Goal: Information Seeking & Learning: Learn about a topic

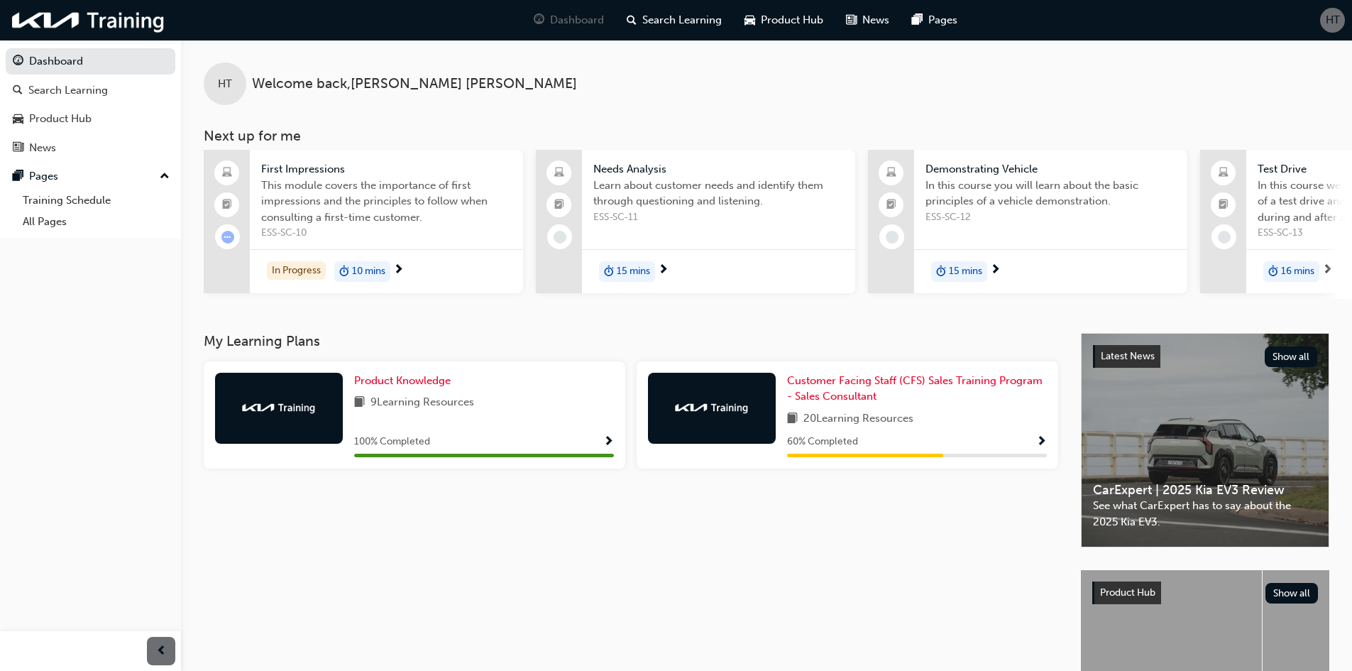
click at [1039, 445] on span "Show Progress" at bounding box center [1041, 442] width 11 height 13
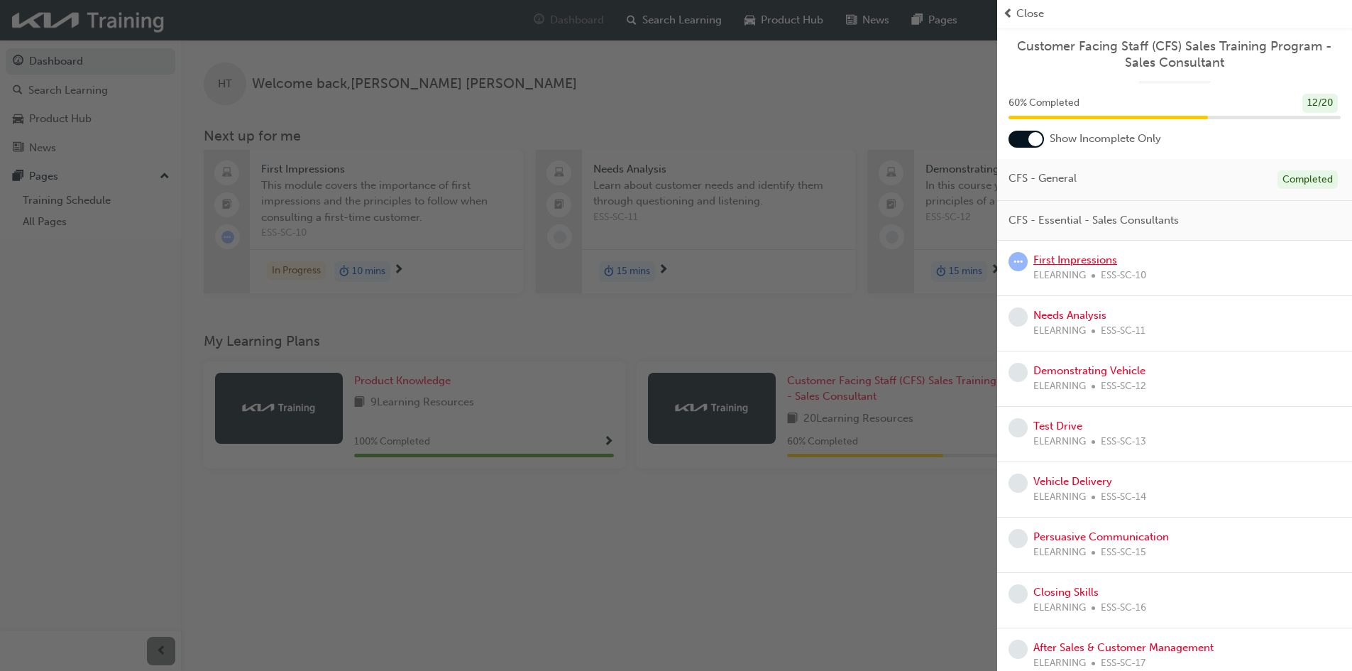
click at [1087, 262] on link "First Impressions" at bounding box center [1075, 259] width 84 height 13
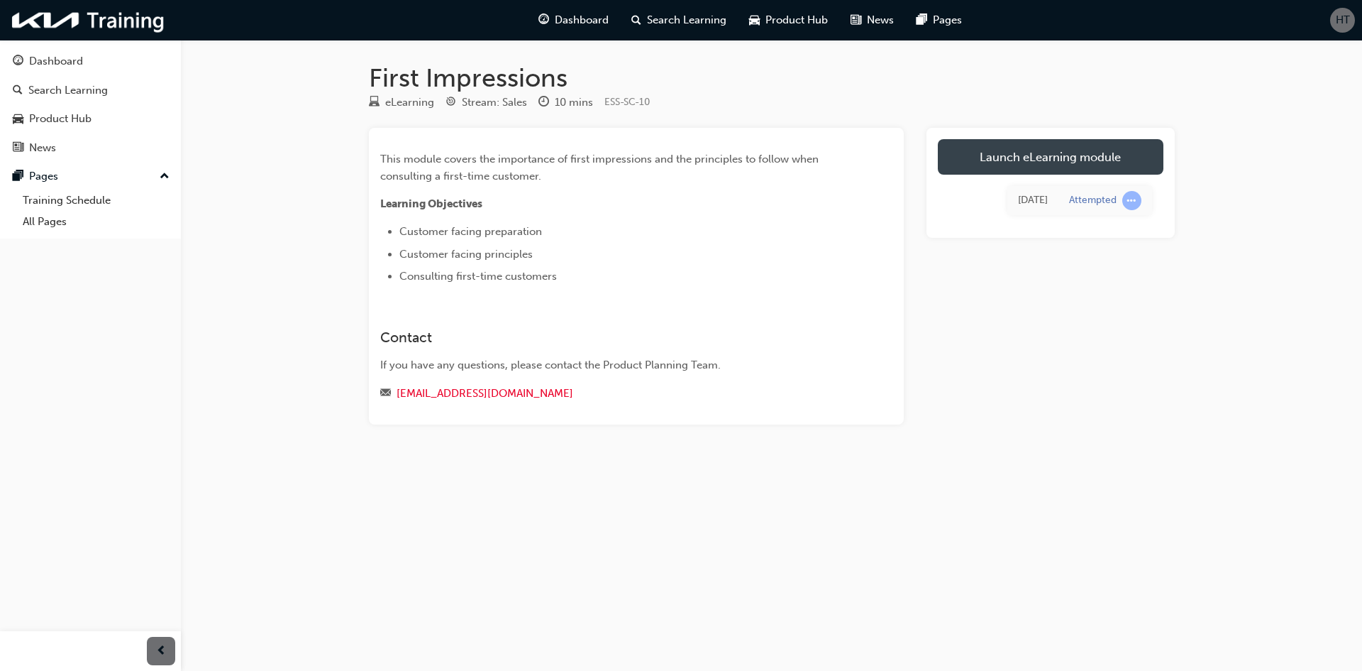
click at [1064, 150] on link "Launch eLearning module" at bounding box center [1051, 156] width 226 height 35
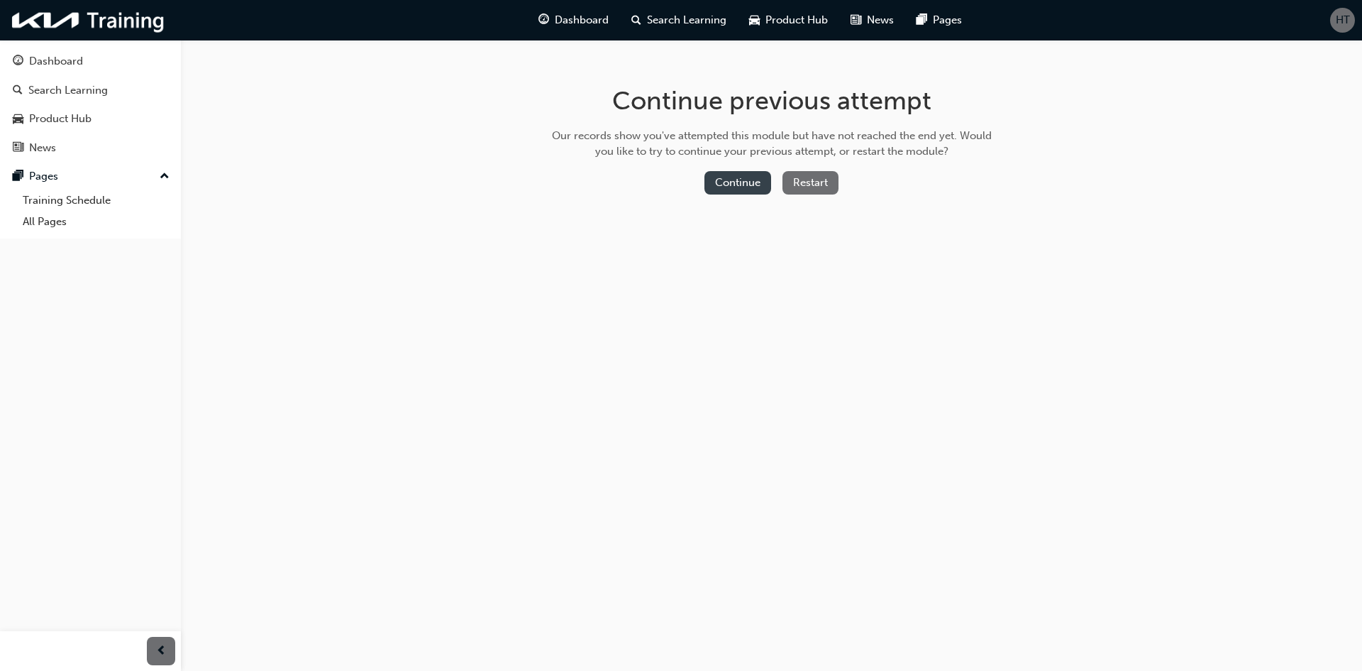
click at [741, 185] on button "Continue" at bounding box center [738, 182] width 67 height 23
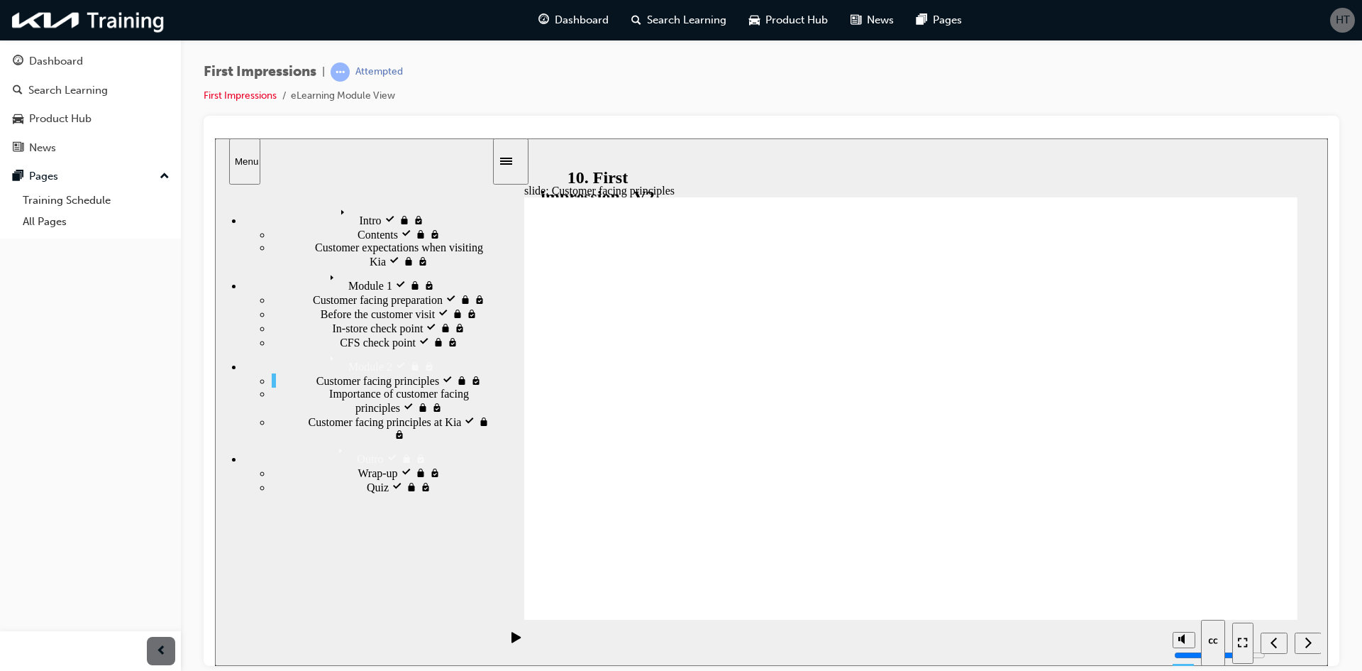
click at [1181, 590] on polygon "Mute (Ctrl+Alt+M)" at bounding box center [1183, 585] width 4 height 10
type input "0"
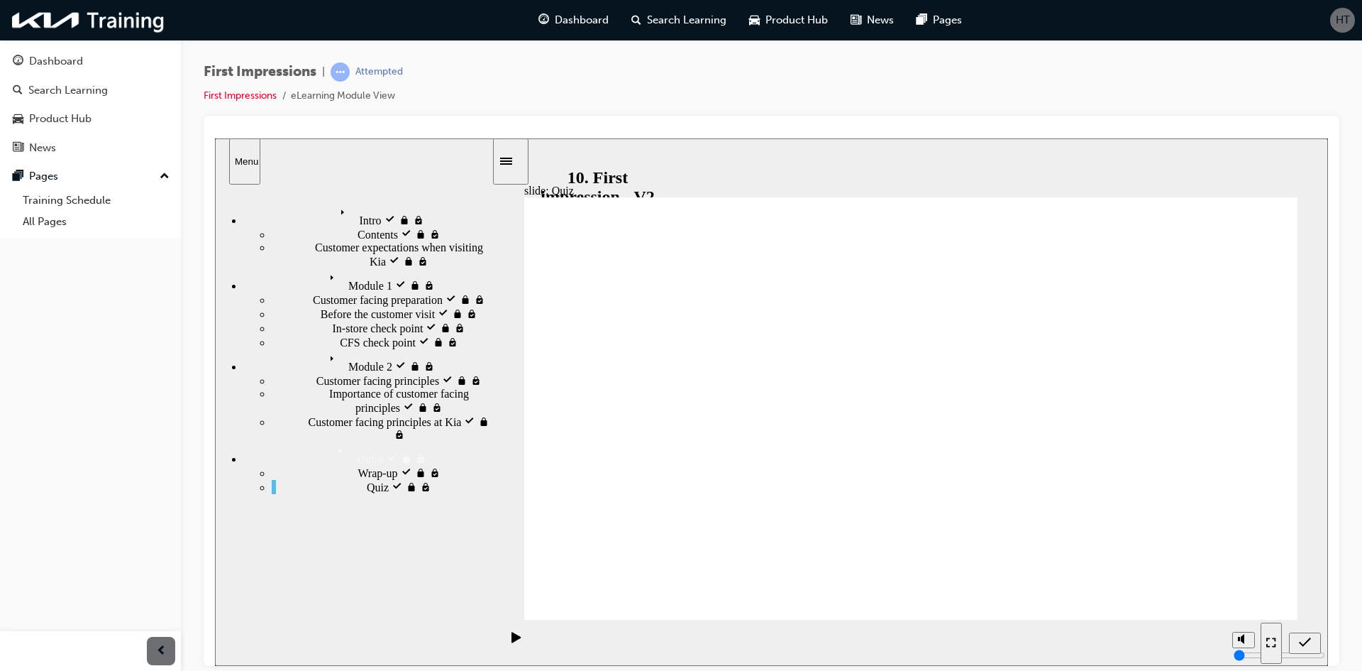
radio input "false"
radio input "true"
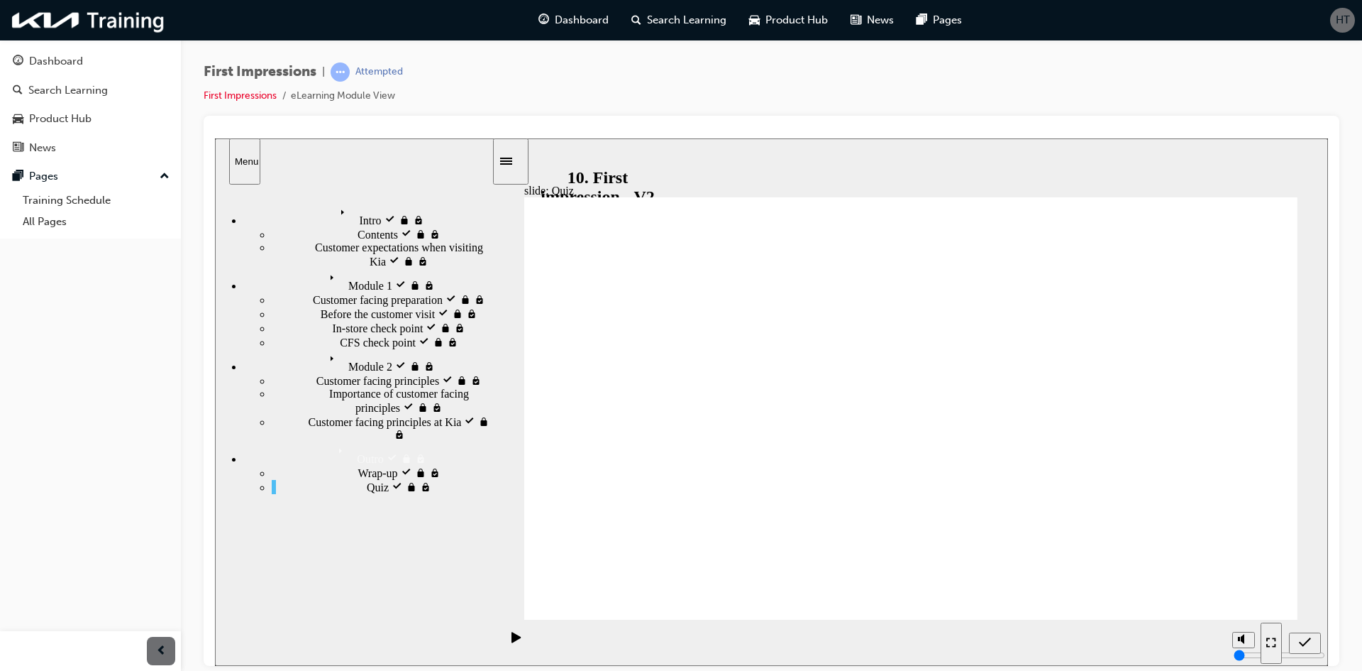
radio input "false"
radio input "true"
drag, startPoint x: 1198, startPoint y: 590, endPoint x: 925, endPoint y: 468, distance: 299.2
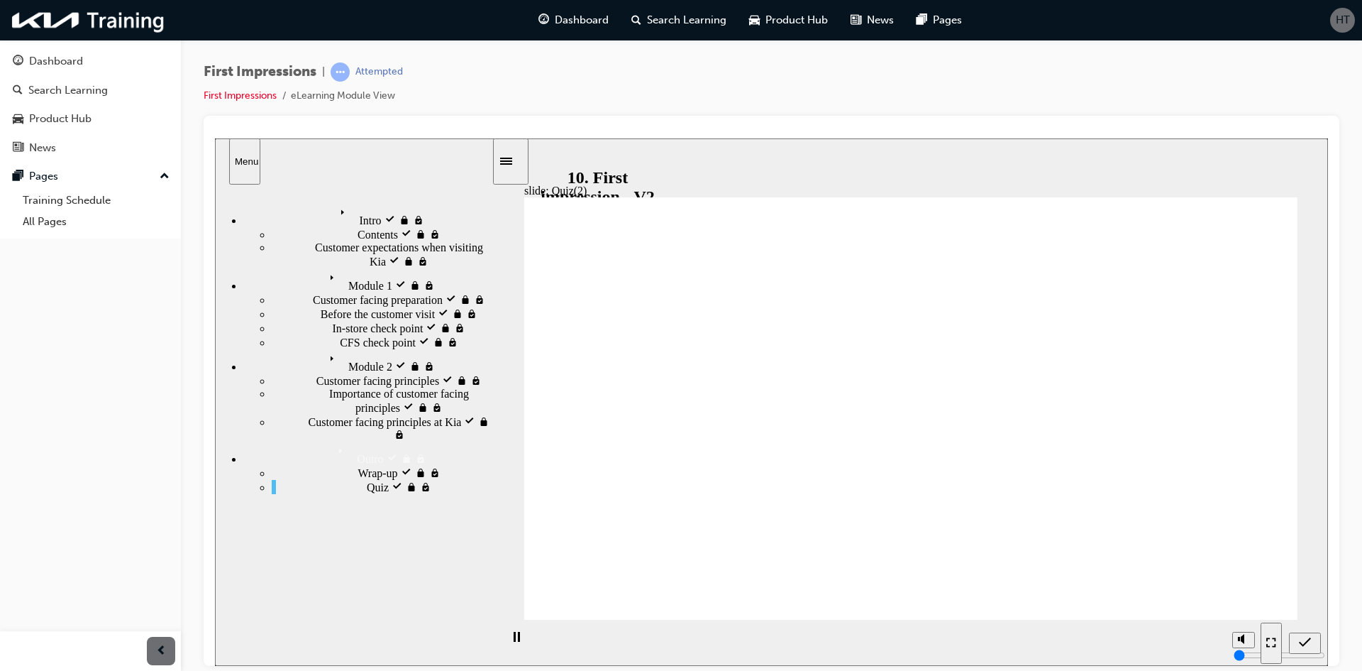
radio input "true"
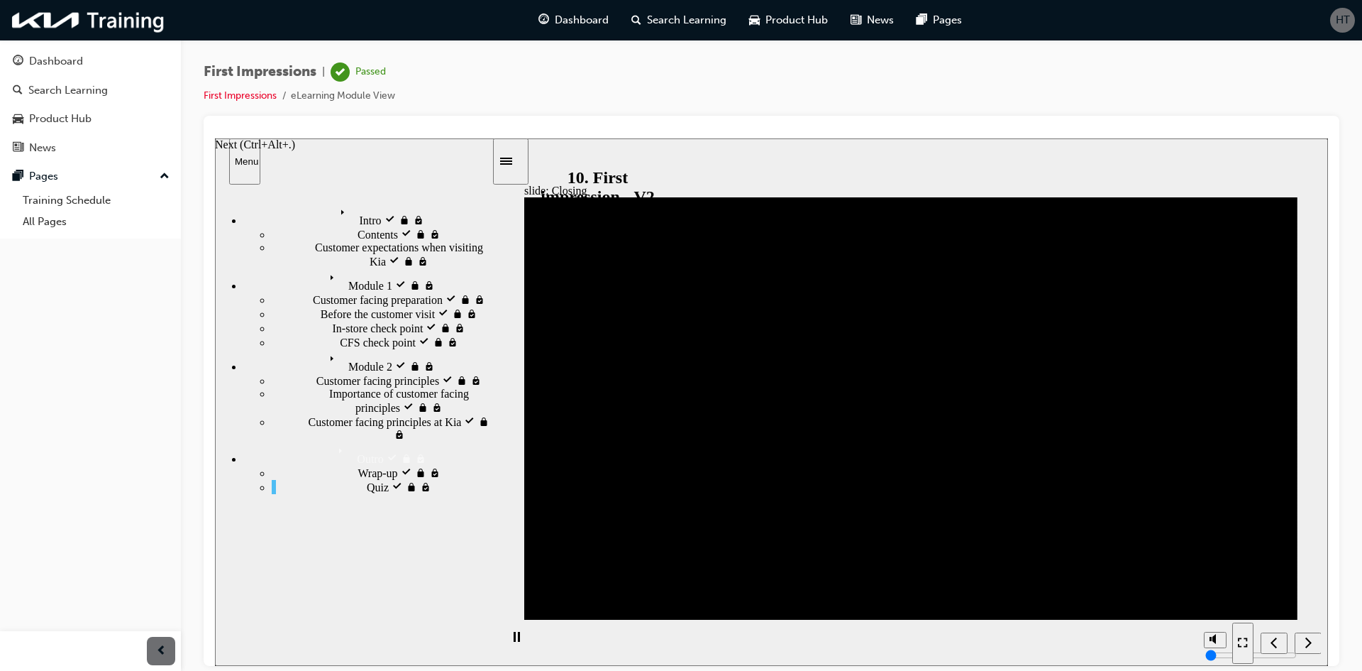
click at [1313, 641] on div "Next (Ctrl+Alt+Period)" at bounding box center [1309, 642] width 16 height 15
click at [1308, 644] on icon "Next (Ctrl+Alt+Period)" at bounding box center [1309, 641] width 6 height 11
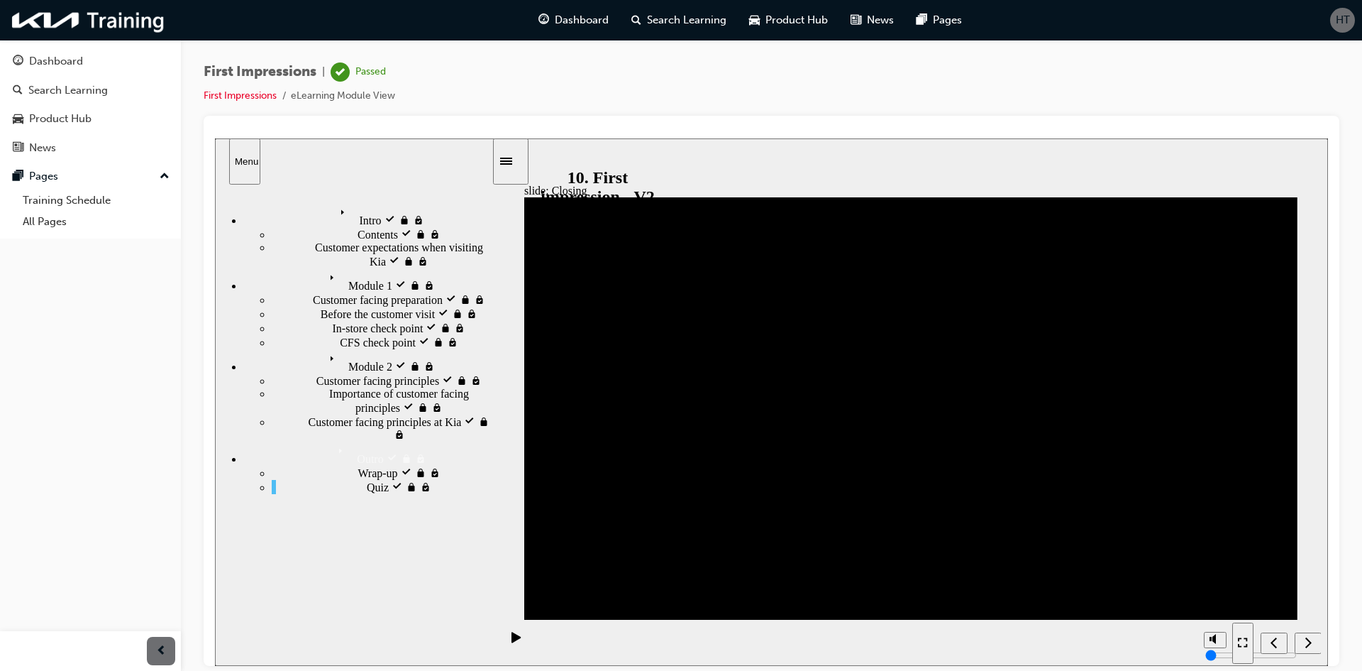
click at [512, 636] on icon "Play (Ctrl+Alt+P)" at bounding box center [517, 636] width 10 height 11
click at [1301, 635] on div "Next (Ctrl+Alt+Period)" at bounding box center [1309, 642] width 16 height 15
click at [77, 68] on div "Dashboard" at bounding box center [56, 61] width 54 height 16
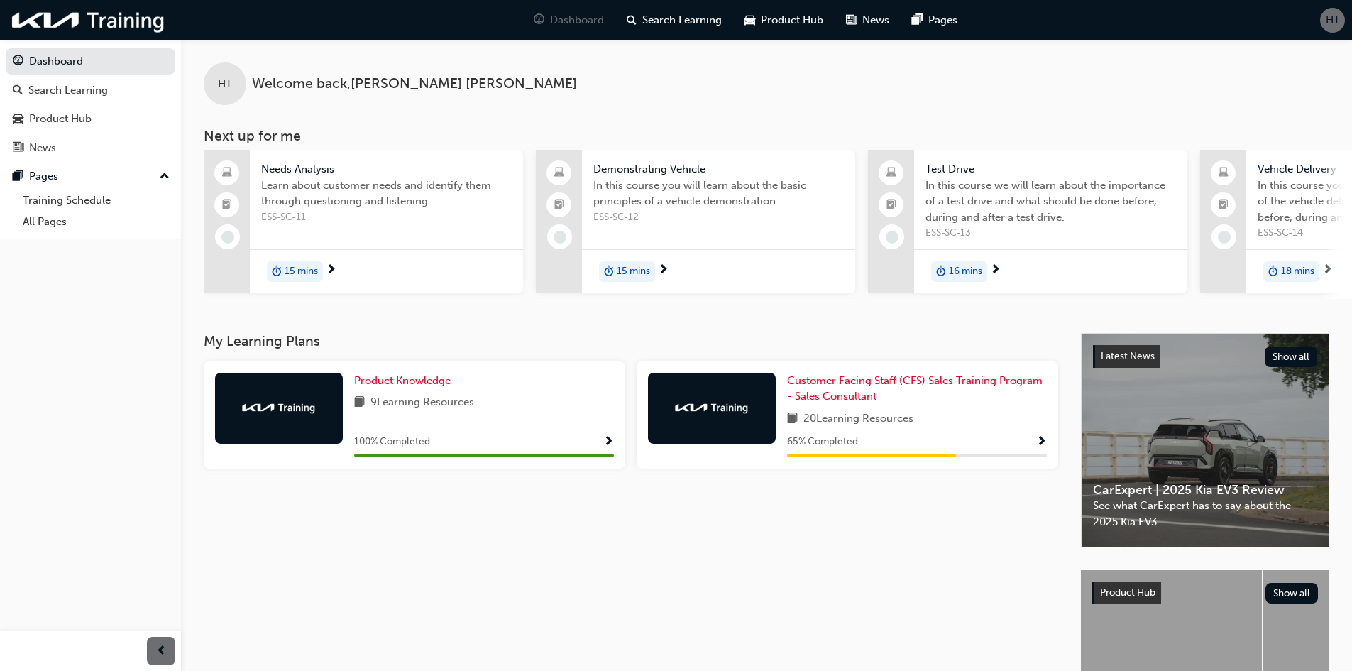
click at [1045, 441] on span "Show Progress" at bounding box center [1041, 442] width 11 height 13
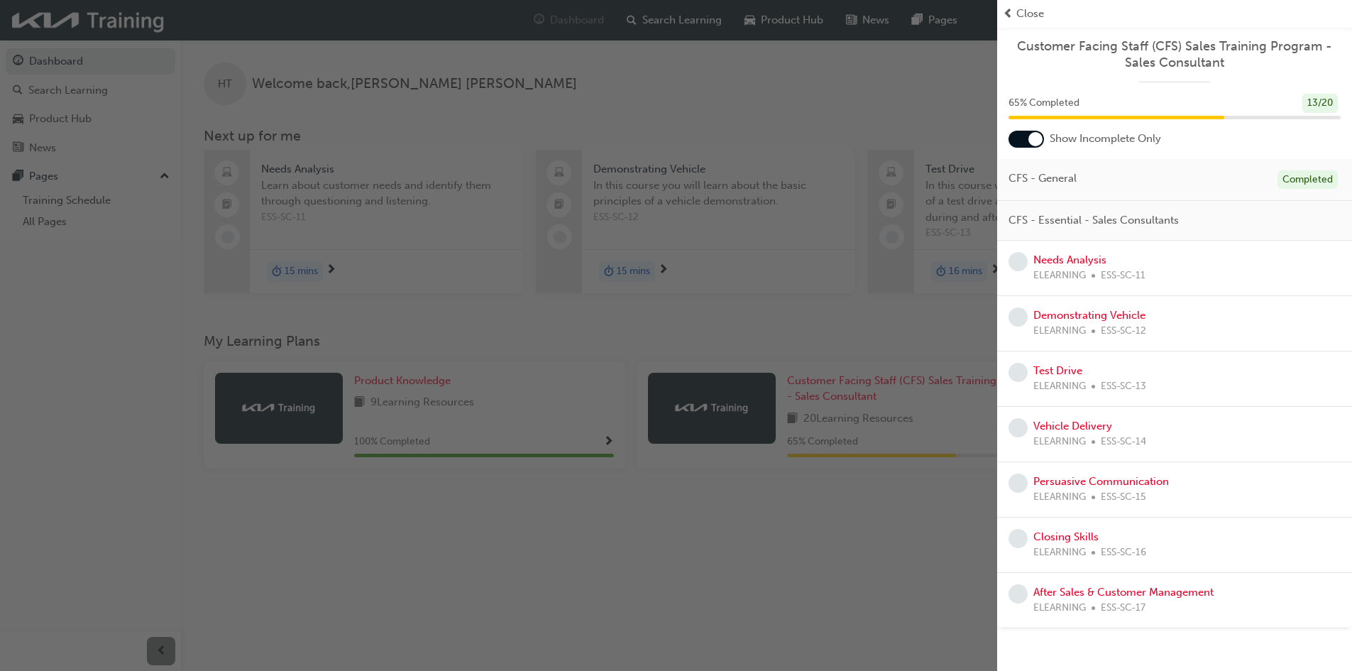
click at [1113, 269] on span "ESS-SC-11" at bounding box center [1122, 275] width 45 height 16
click at [1088, 255] on link "Needs Analysis" at bounding box center [1069, 259] width 73 height 13
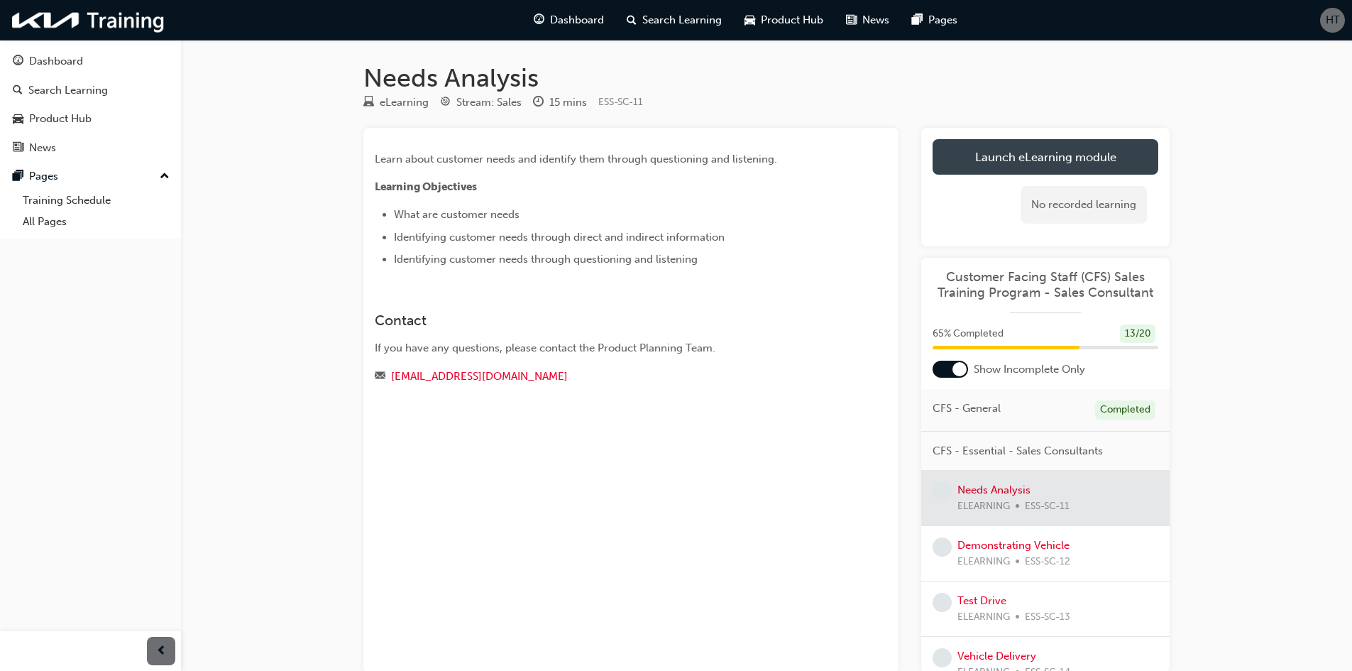
click at [1014, 158] on link "Launch eLearning module" at bounding box center [1045, 156] width 226 height 35
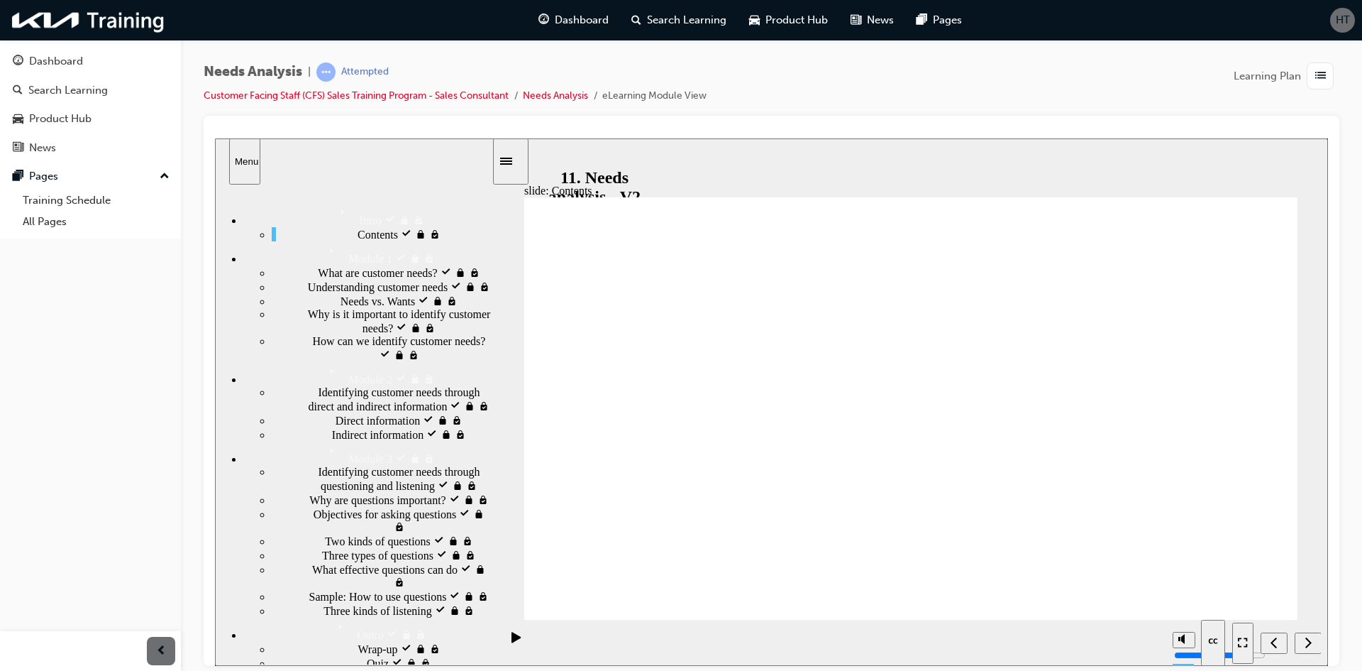
click at [358, 307] on div "Needs vs. Wants locked Needs vs. Wants" at bounding box center [382, 300] width 220 height 14
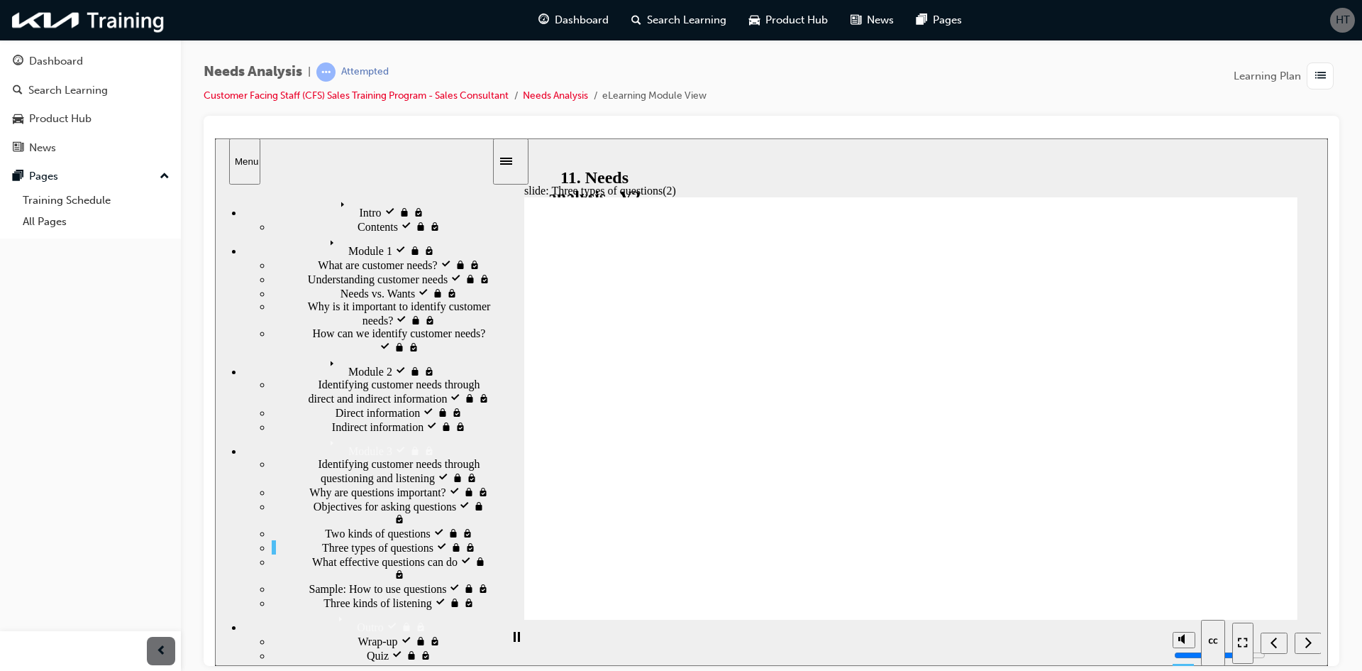
scroll to position [15, 0]
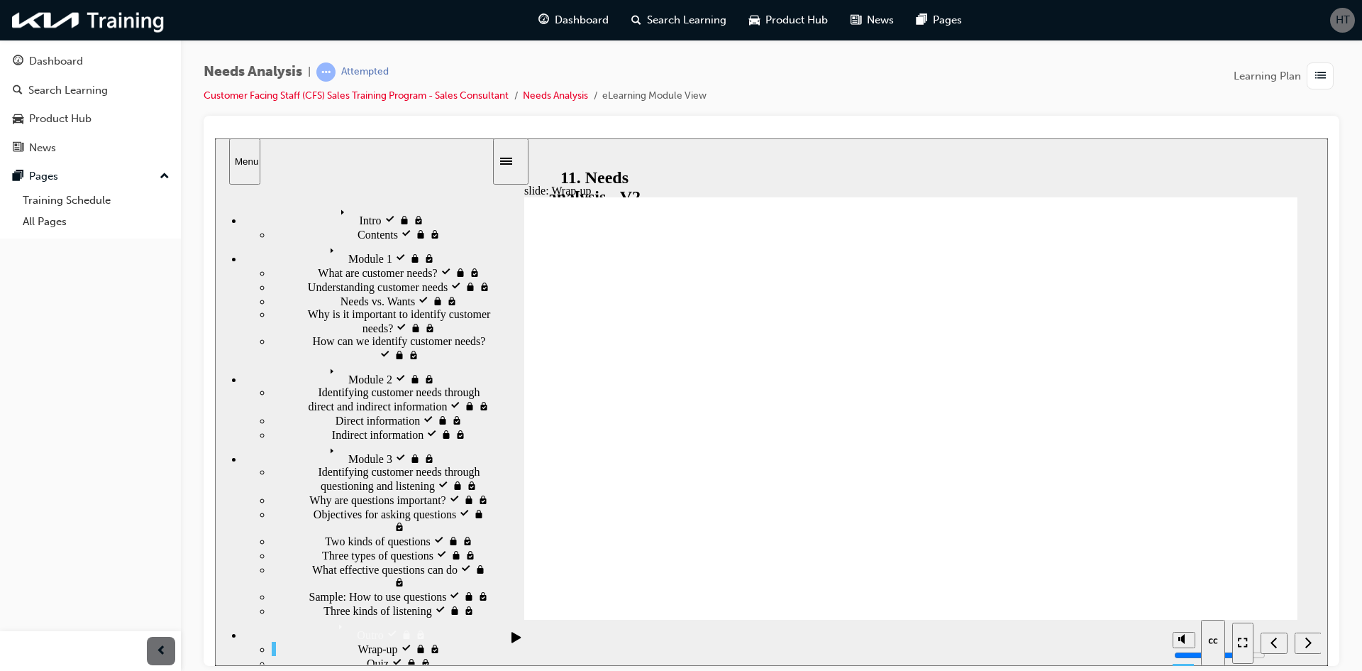
drag, startPoint x: 1158, startPoint y: 480, endPoint x: 727, endPoint y: 443, distance: 433.0
drag, startPoint x: 1151, startPoint y: 384, endPoint x: 936, endPoint y: 465, distance: 229.7
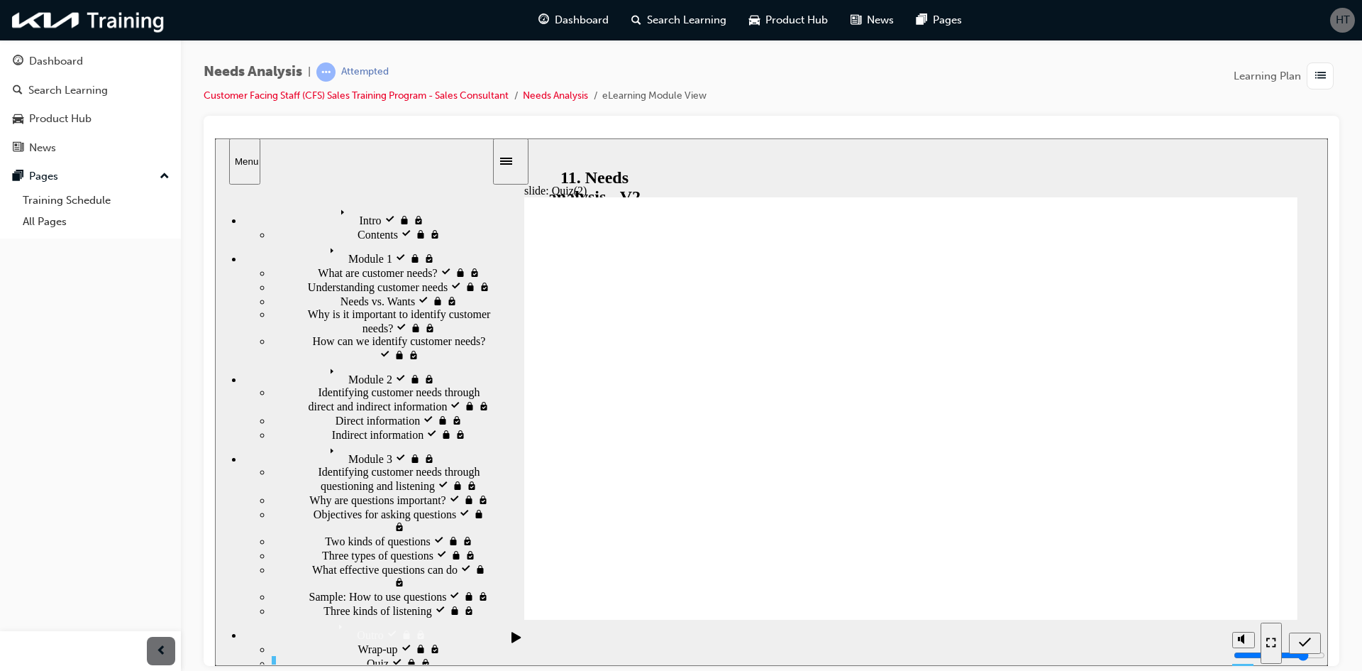
radio input "true"
radio input "false"
radio input "true"
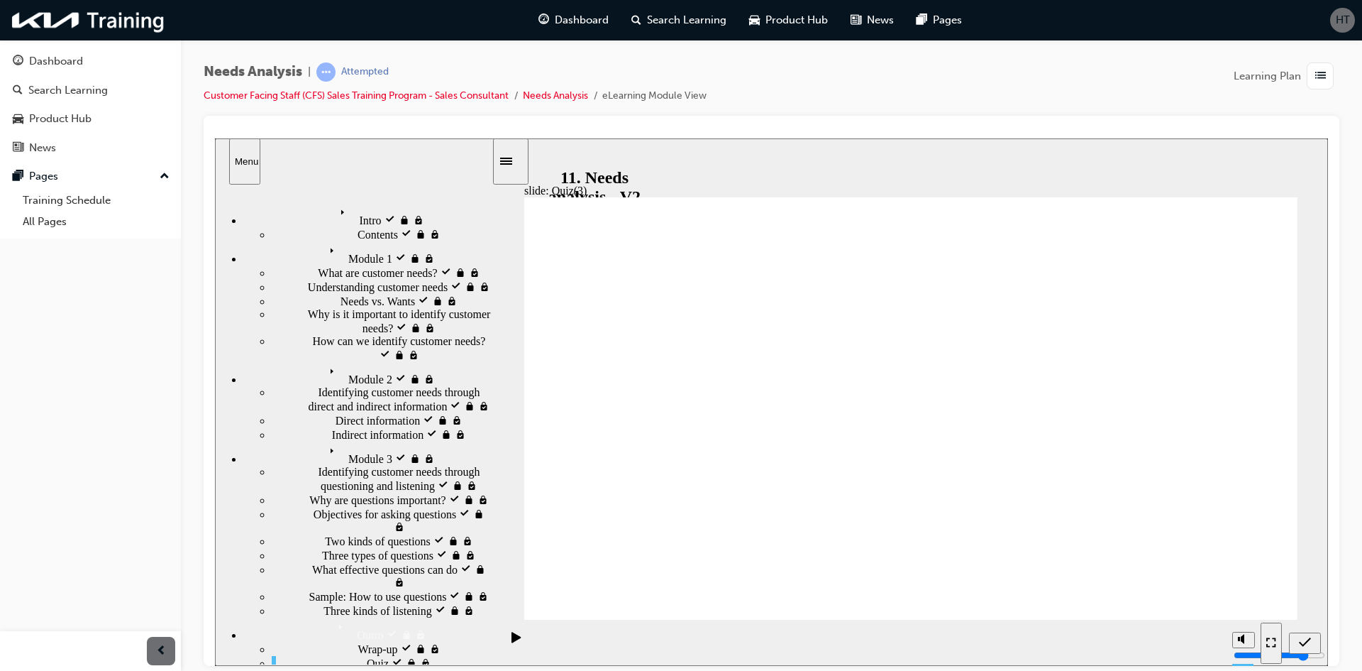
radio input "true"
drag, startPoint x: 1271, startPoint y: 590, endPoint x: 905, endPoint y: 477, distance: 383.3
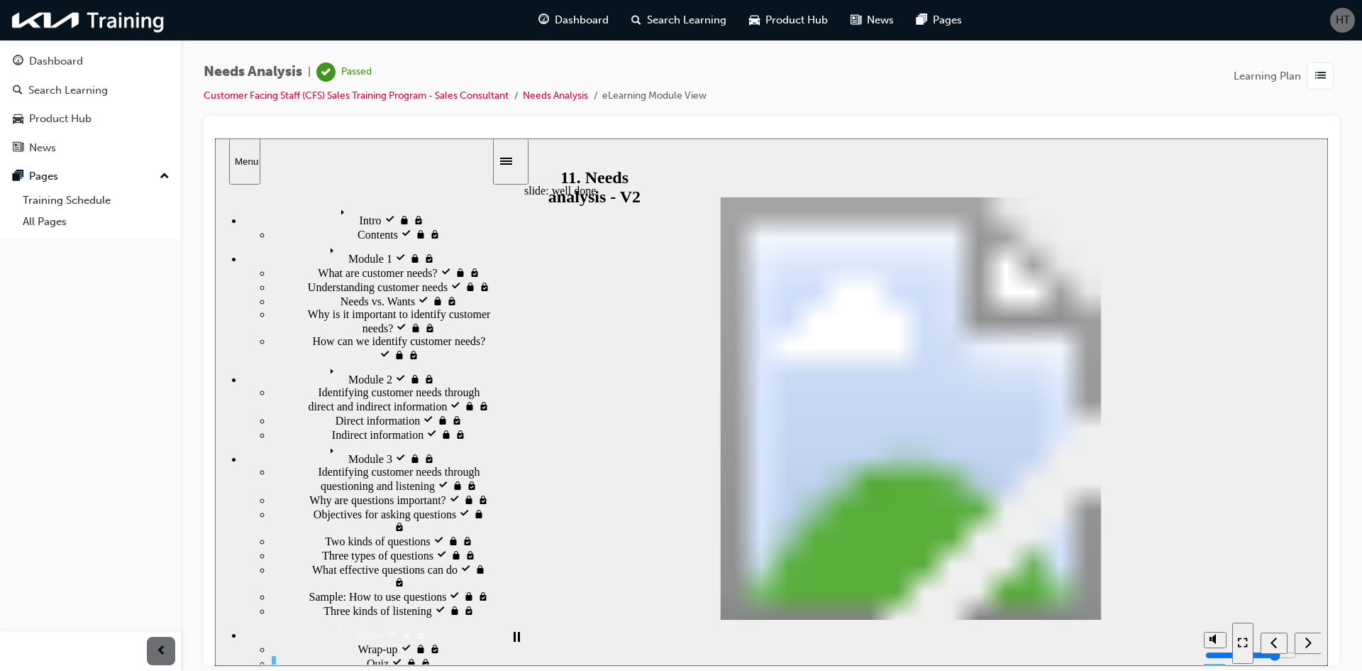
click at [1298, 639] on nav "slide navigation" at bounding box center [1276, 642] width 89 height 46
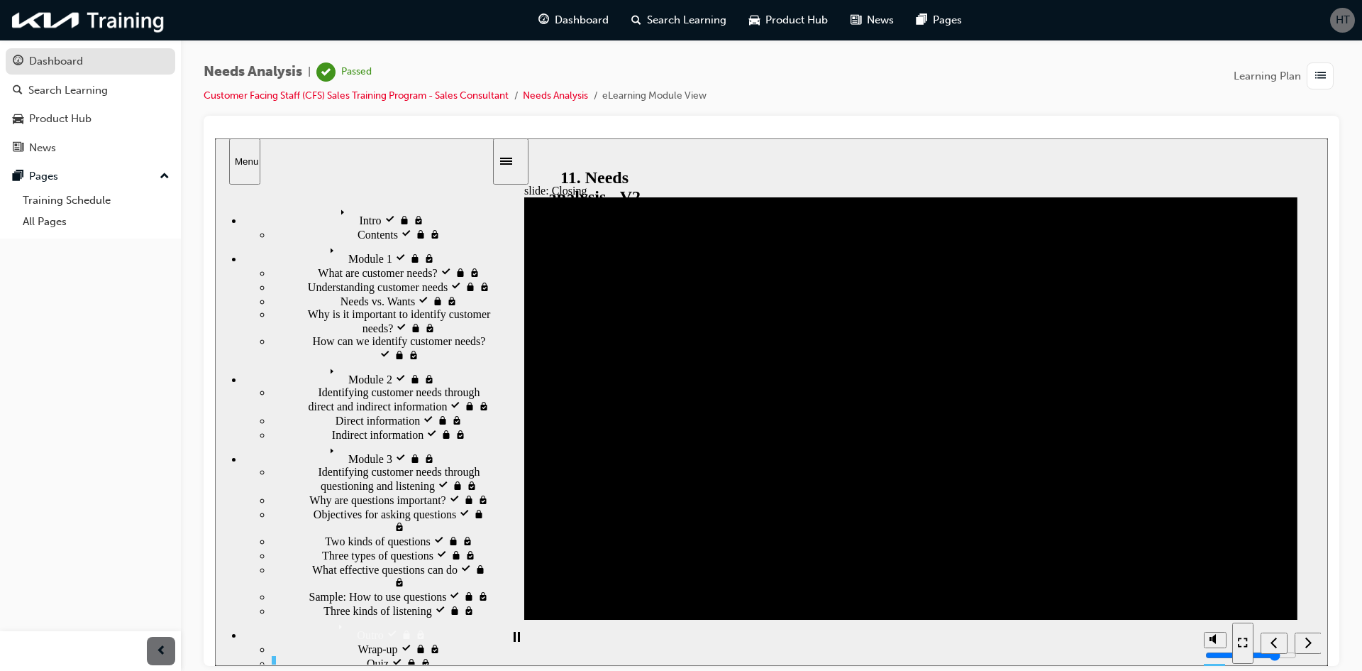
click at [94, 66] on div "Dashboard" at bounding box center [90, 62] width 155 height 18
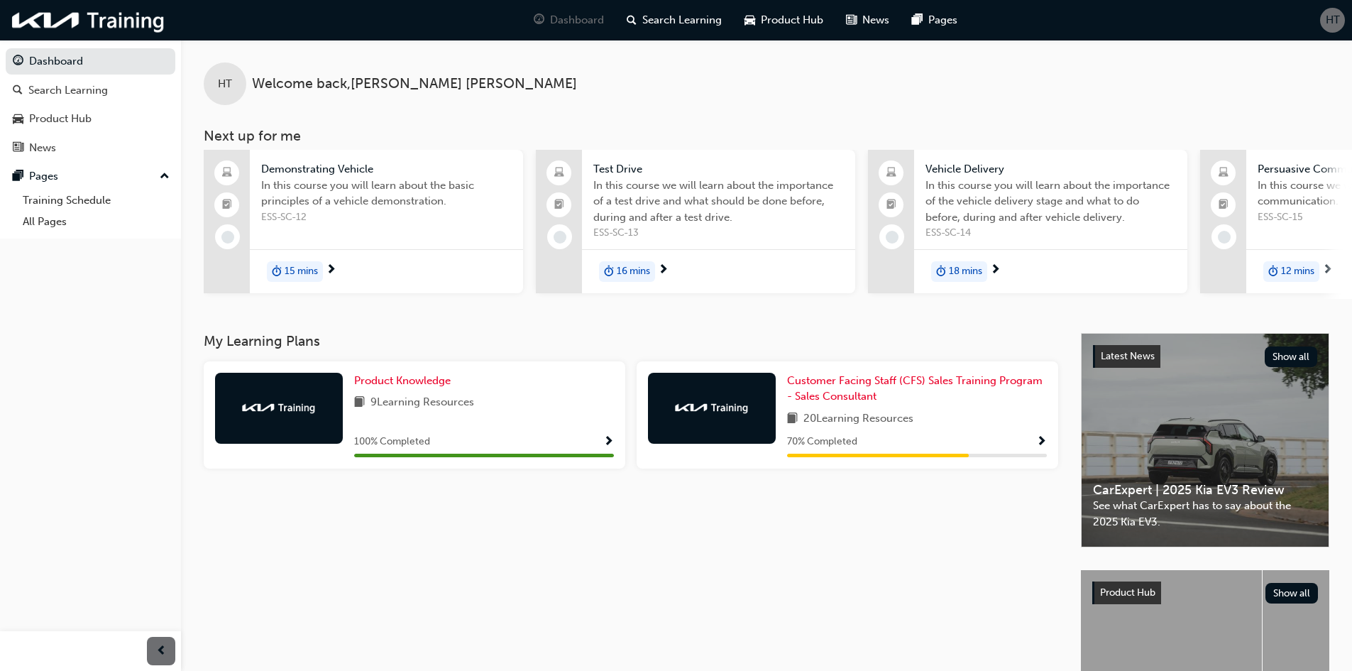
click at [1041, 446] on span "Show Progress" at bounding box center [1041, 442] width 11 height 13
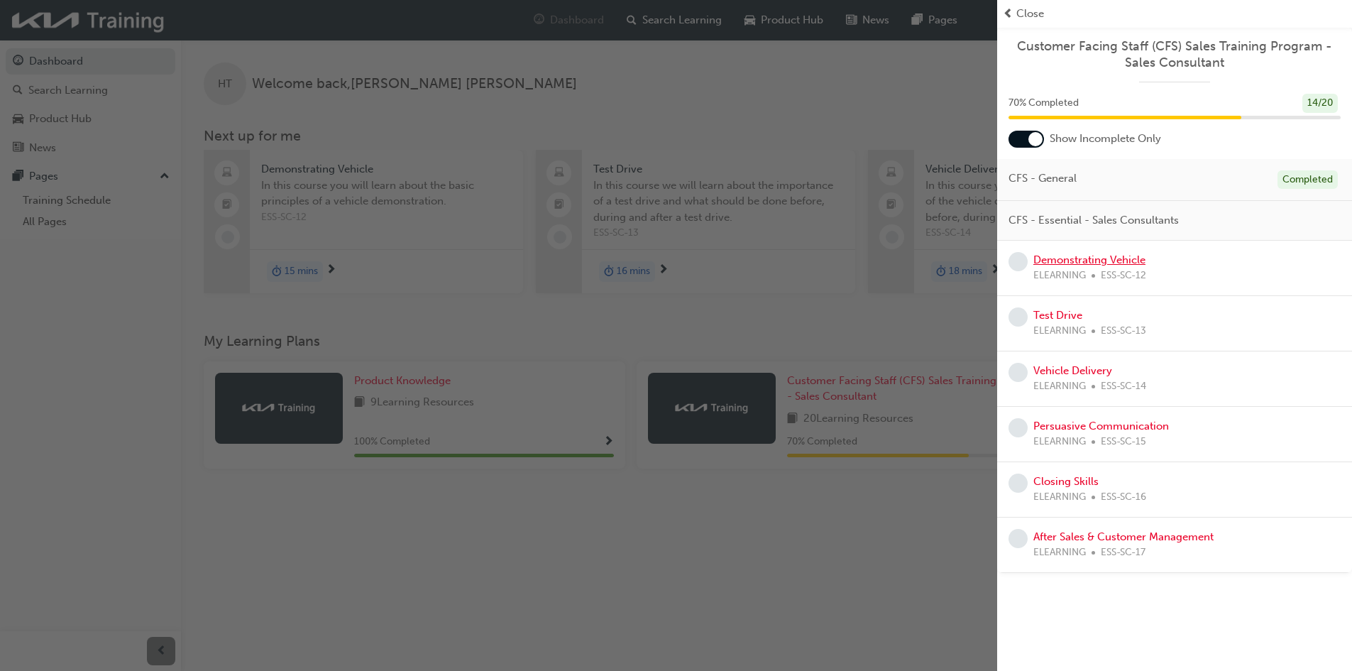
click at [1105, 261] on link "Demonstrating Vehicle" at bounding box center [1089, 259] width 112 height 13
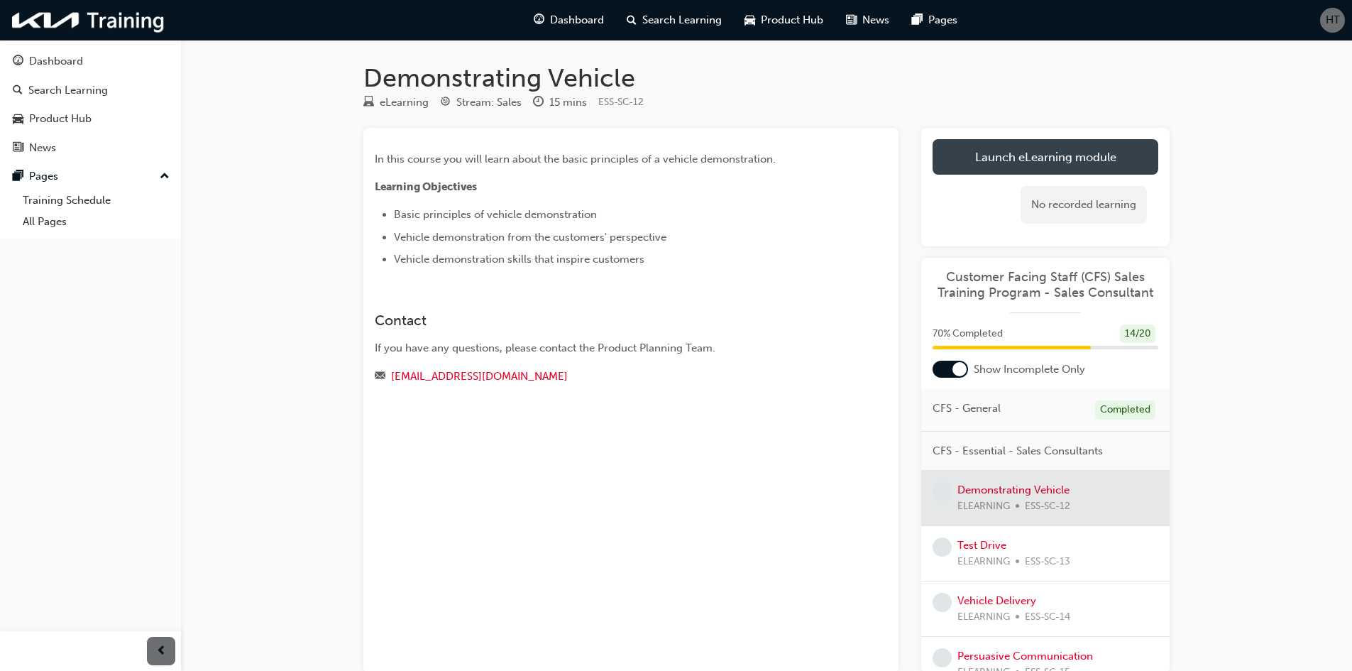
click at [1095, 148] on link "Launch eLearning module" at bounding box center [1045, 156] width 226 height 35
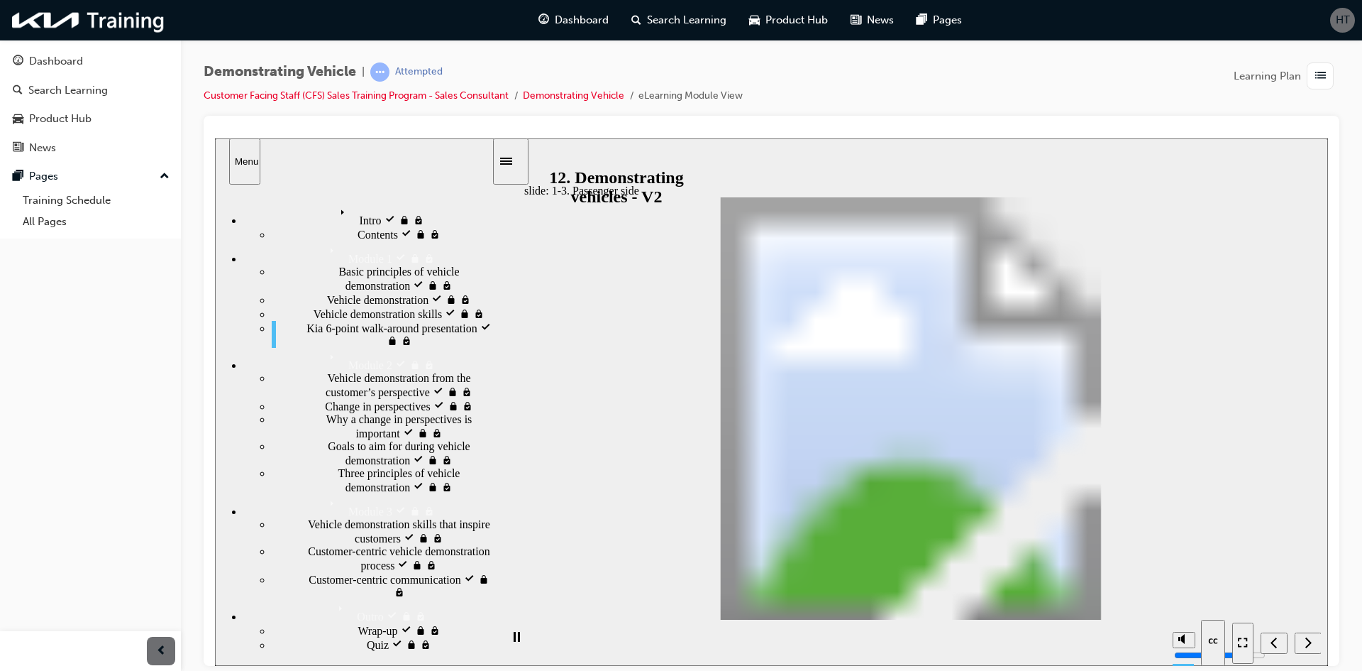
drag, startPoint x: 682, startPoint y: 482, endPoint x: 712, endPoint y: 477, distance: 31.0
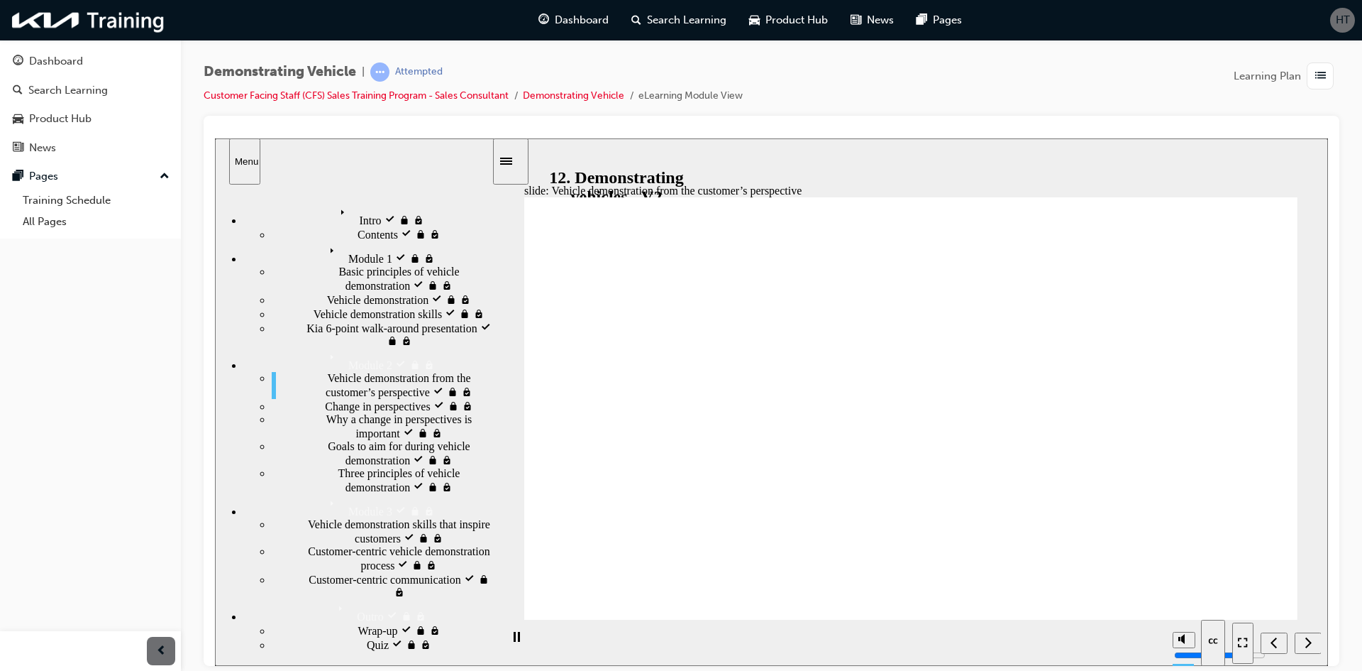
scroll to position [37, 0]
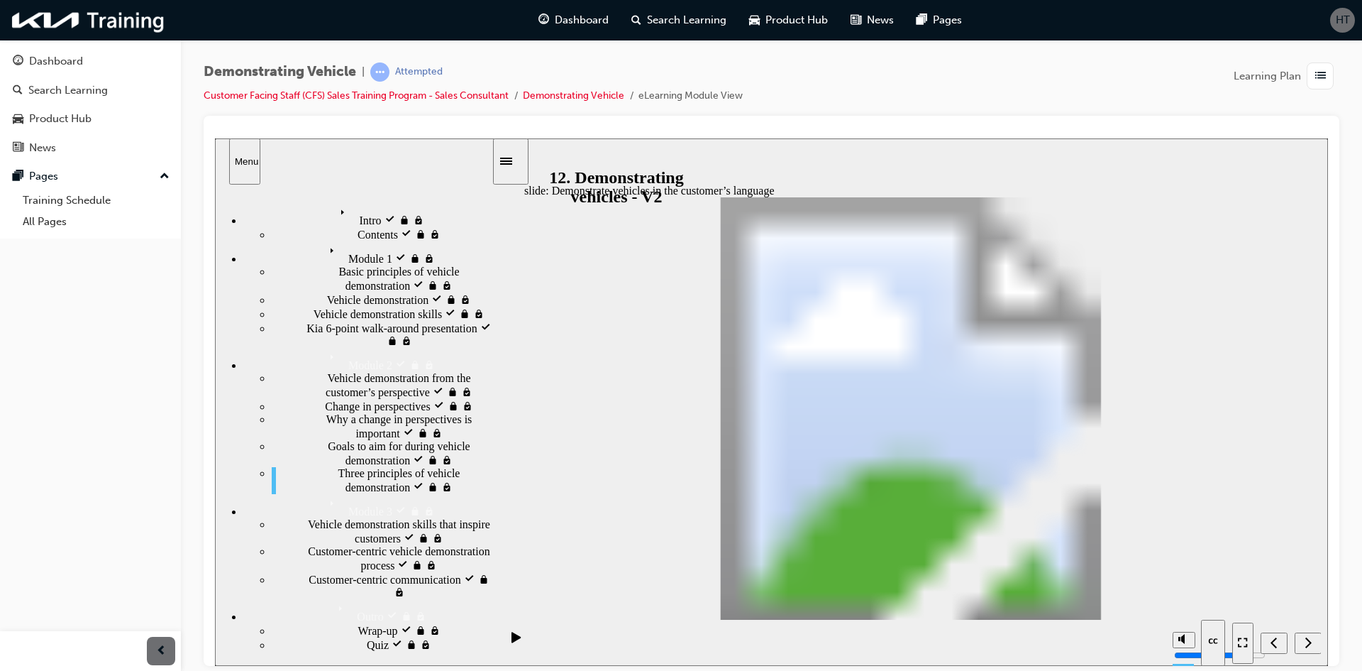
click at [1311, 647] on icon "Next (Ctrl+Alt+Period)" at bounding box center [1308, 641] width 7 height 13
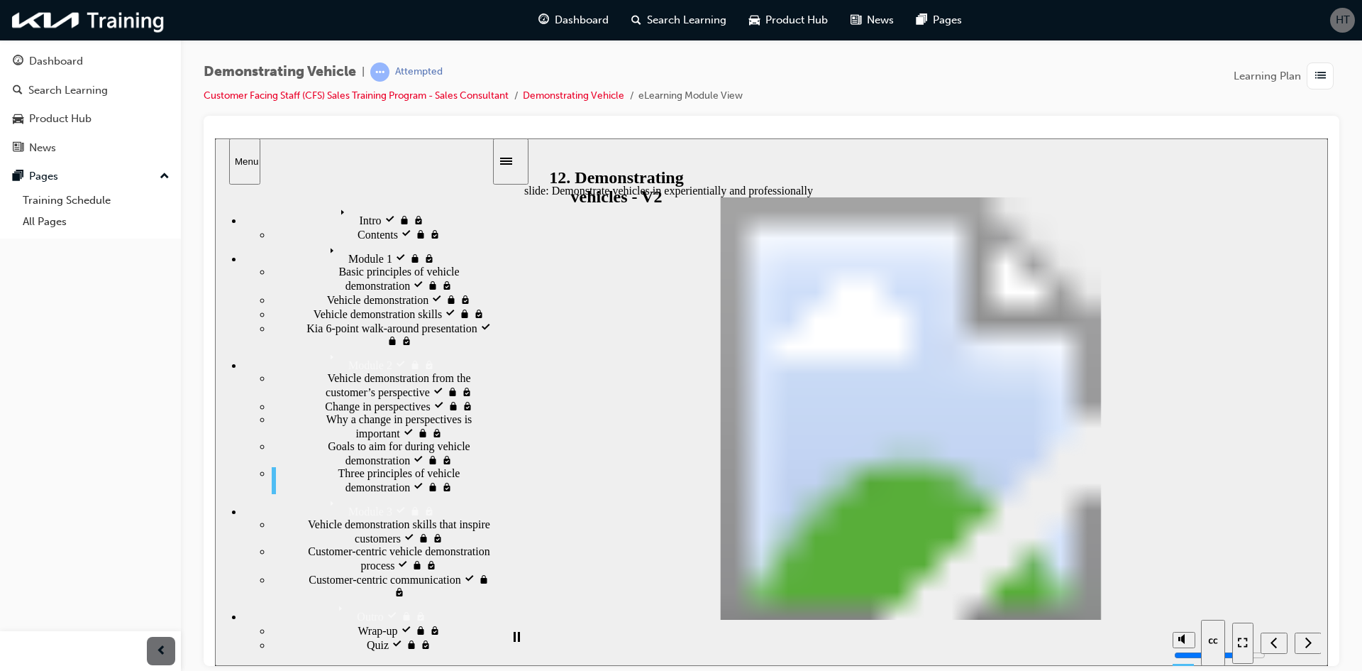
click at [1302, 636] on div "Next (Ctrl+Alt+Period)" at bounding box center [1309, 642] width 16 height 15
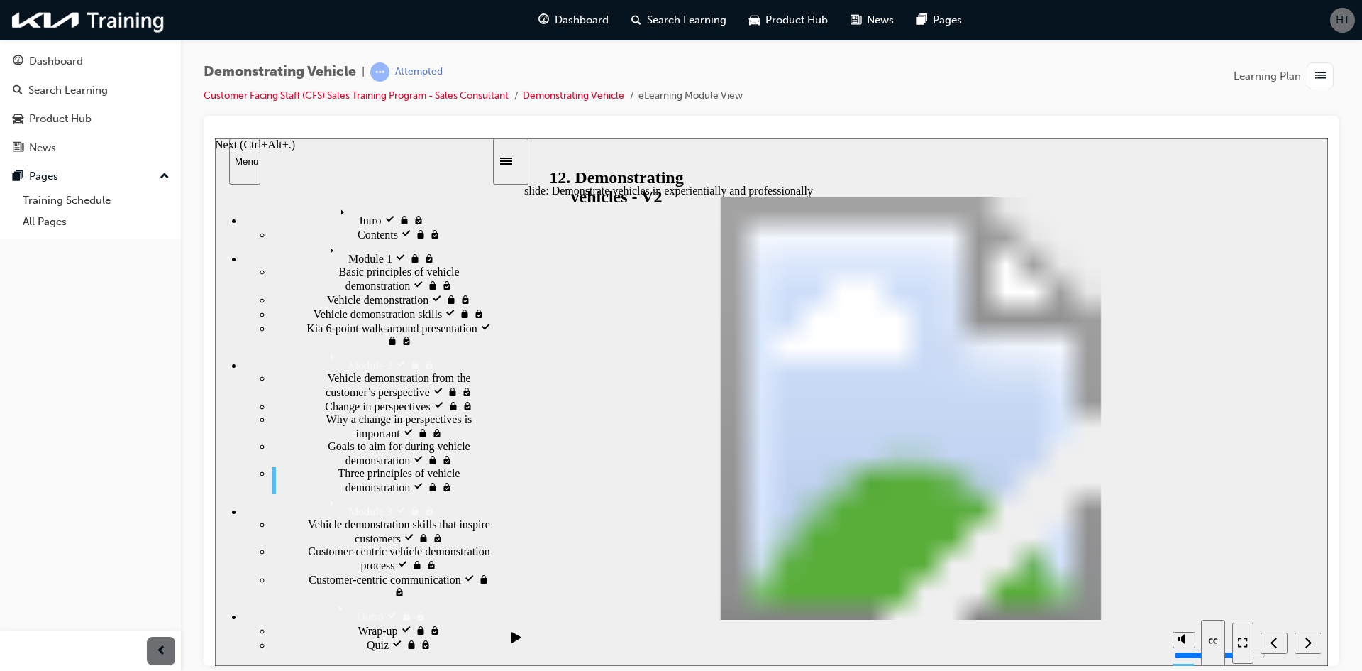
click at [1303, 646] on div "Next (Ctrl+Alt+Period)" at bounding box center [1309, 642] width 16 height 15
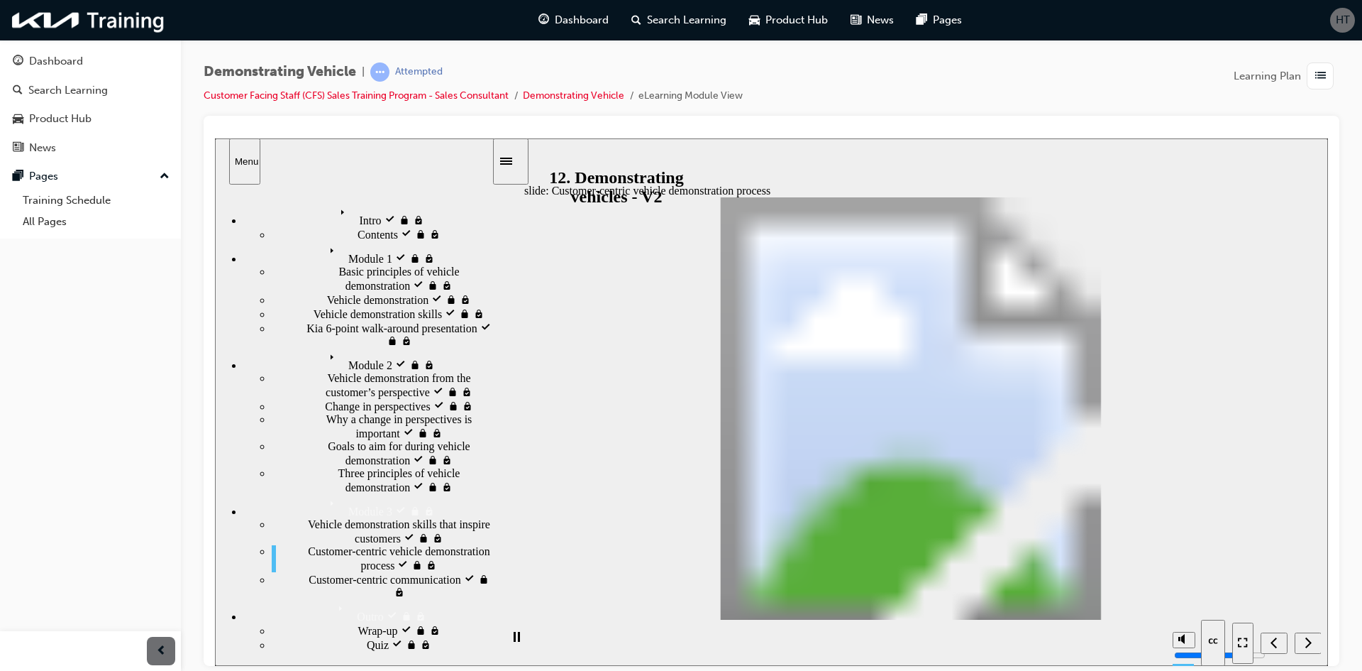
click at [1027, 636] on section "Playback Speed 2 1.75 1.5 1.25 0.75" at bounding box center [910, 642] width 835 height 46
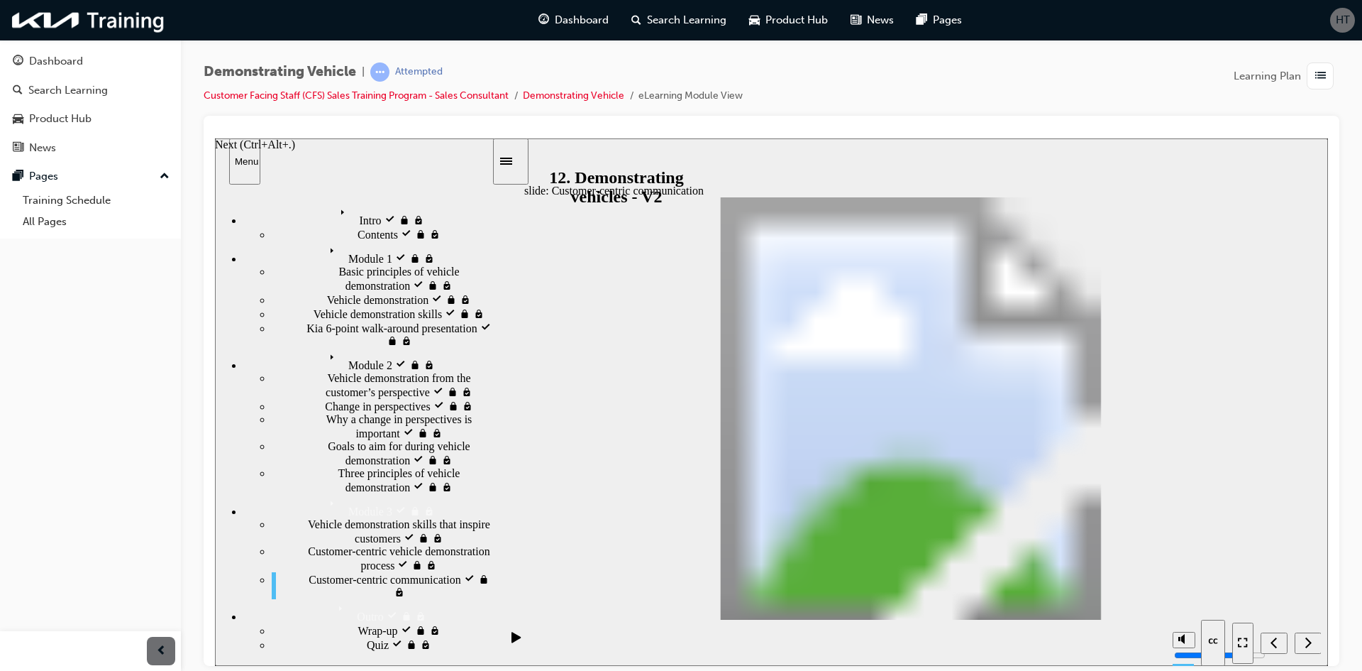
click at [1308, 639] on icon "Next (Ctrl+Alt+Period)" at bounding box center [1309, 641] width 6 height 11
drag, startPoint x: 1177, startPoint y: 388, endPoint x: 991, endPoint y: 450, distance: 195.9
drag, startPoint x: 1185, startPoint y: 453, endPoint x: 980, endPoint y: 524, distance: 217.0
drag, startPoint x: 1199, startPoint y: 349, endPoint x: 853, endPoint y: 373, distance: 347.0
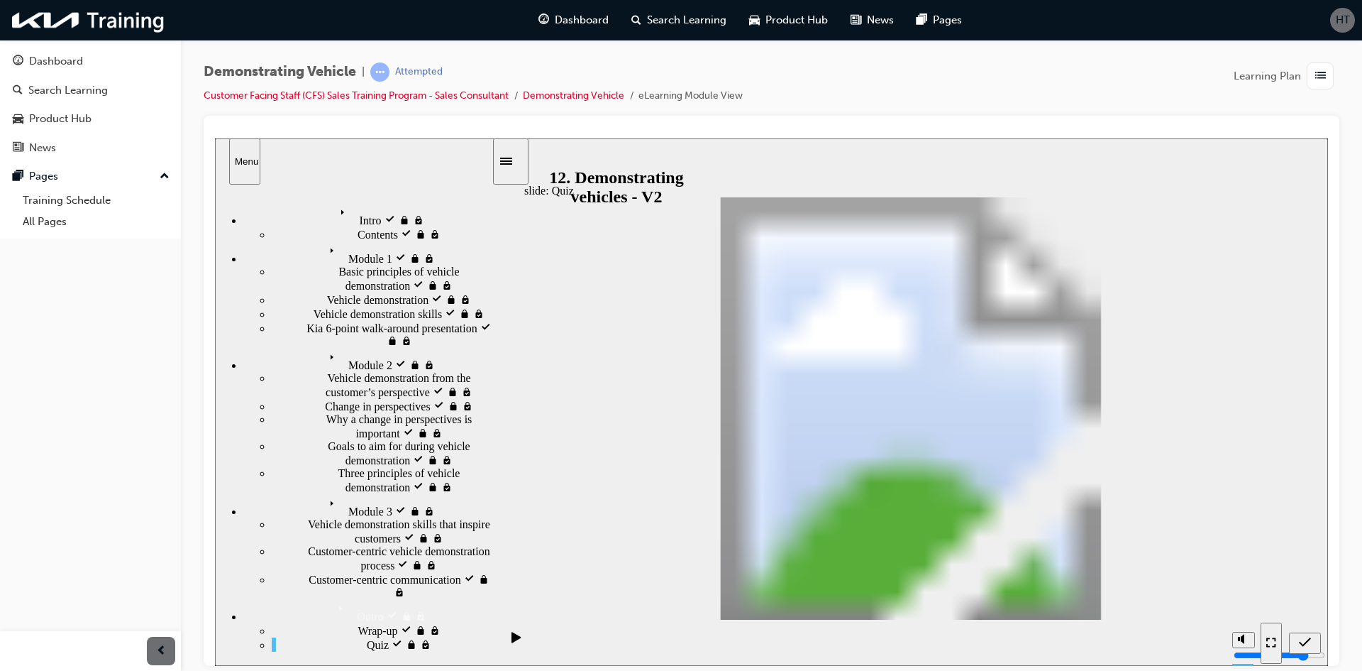
drag, startPoint x: 1193, startPoint y: 421, endPoint x: 870, endPoint y: 461, distance: 325.3
drag, startPoint x: 1203, startPoint y: 506, endPoint x: 837, endPoint y: 532, distance: 367.1
drag, startPoint x: 1199, startPoint y: 540, endPoint x: 695, endPoint y: 457, distance: 510.6
drag, startPoint x: 853, startPoint y: 382, endPoint x: 1233, endPoint y: 381, distance: 380.3
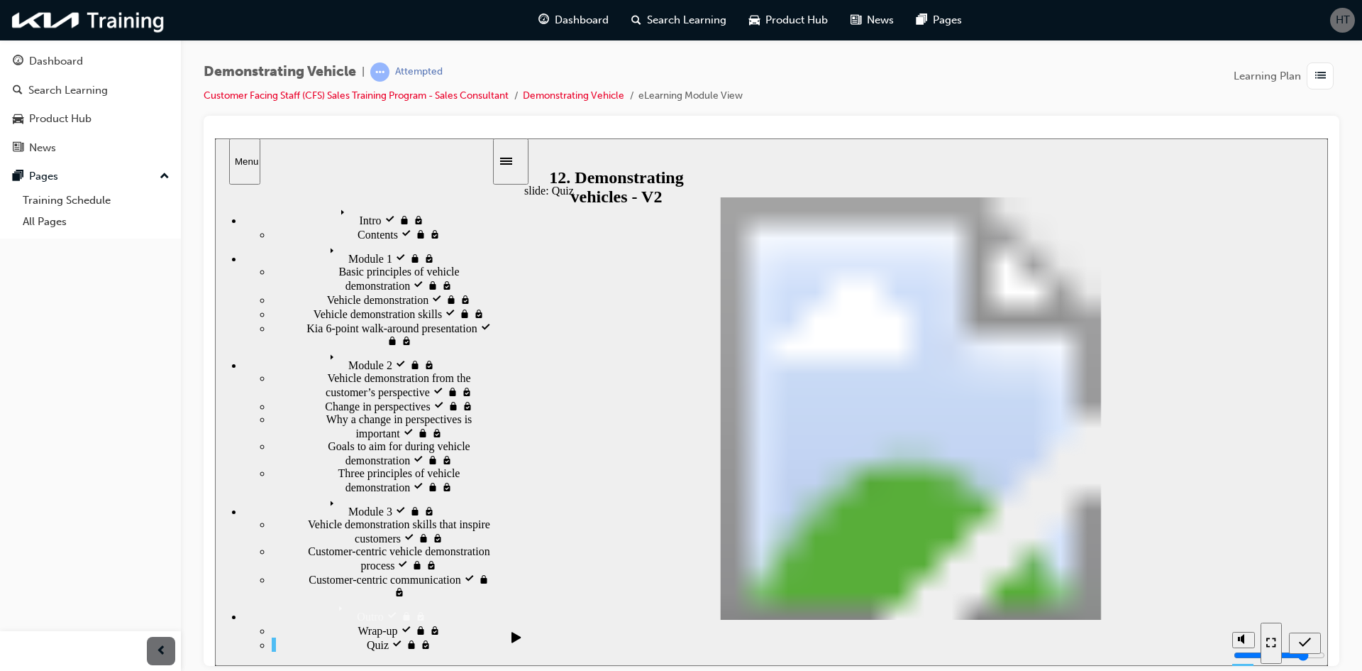
drag, startPoint x: 800, startPoint y: 531, endPoint x: 824, endPoint y: 390, distance: 143.4
drag, startPoint x: 1215, startPoint y: 353, endPoint x: 866, endPoint y: 527, distance: 390.0
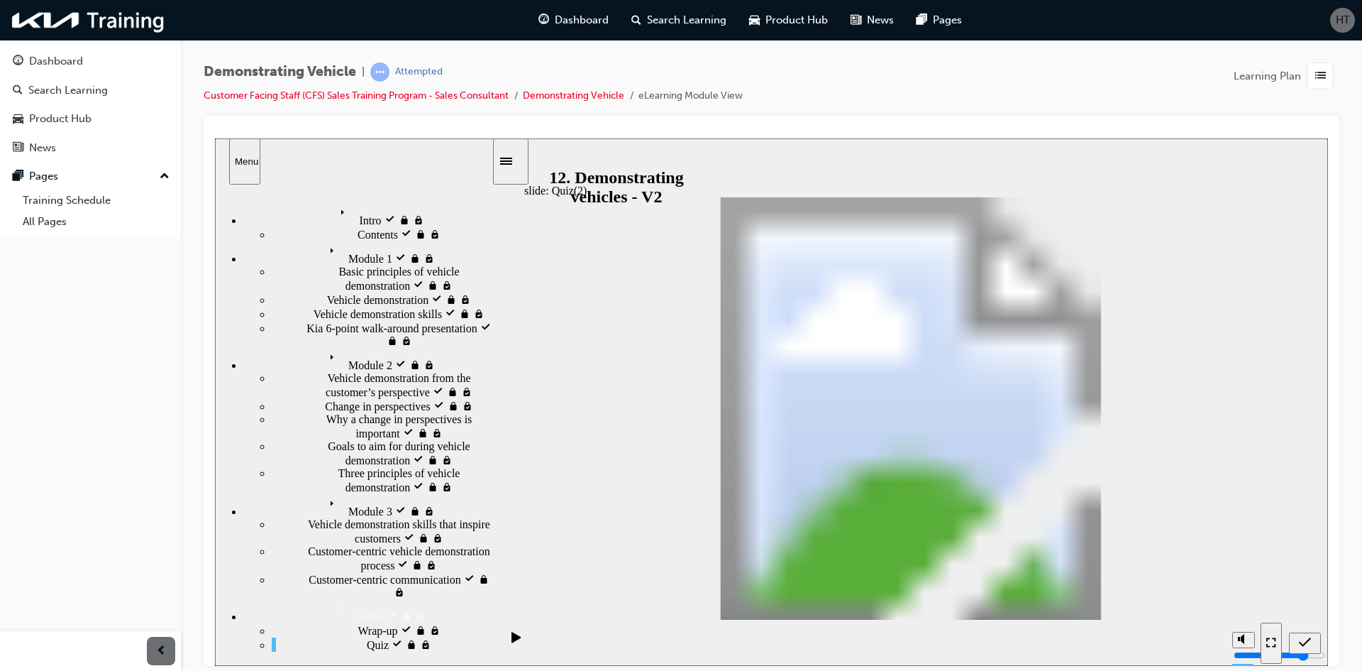
radio input "false"
radio input "true"
drag, startPoint x: 1148, startPoint y: 458, endPoint x: 780, endPoint y: 390, distance: 374.6
drag, startPoint x: 1096, startPoint y: 515, endPoint x: 790, endPoint y: 449, distance: 313.5
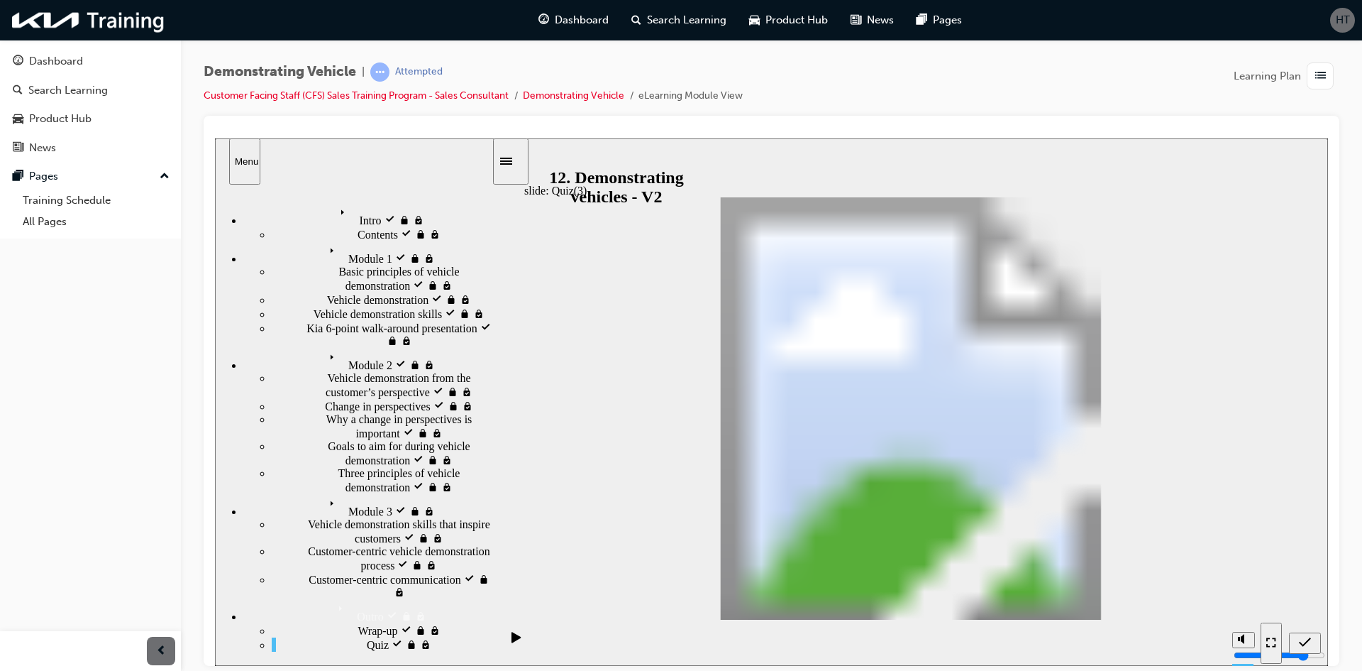
drag, startPoint x: 1056, startPoint y: 385, endPoint x: 659, endPoint y: 525, distance: 421.2
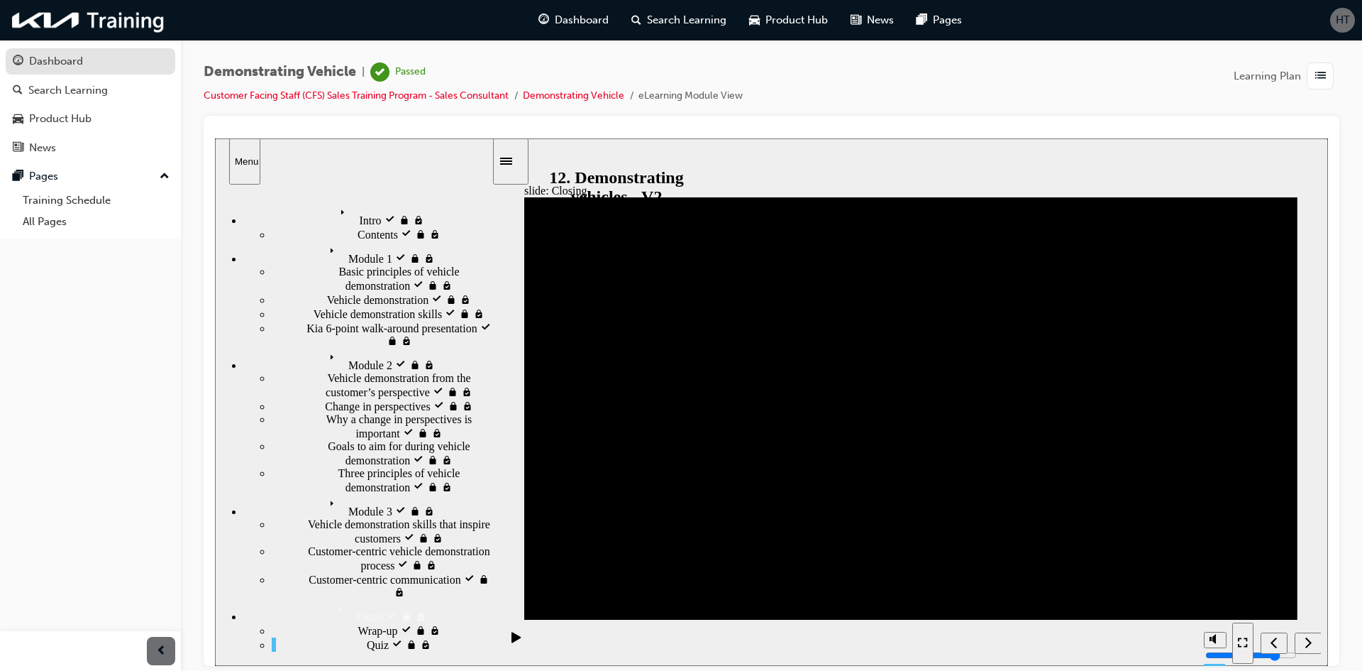
click at [57, 55] on div "Dashboard" at bounding box center [56, 61] width 54 height 16
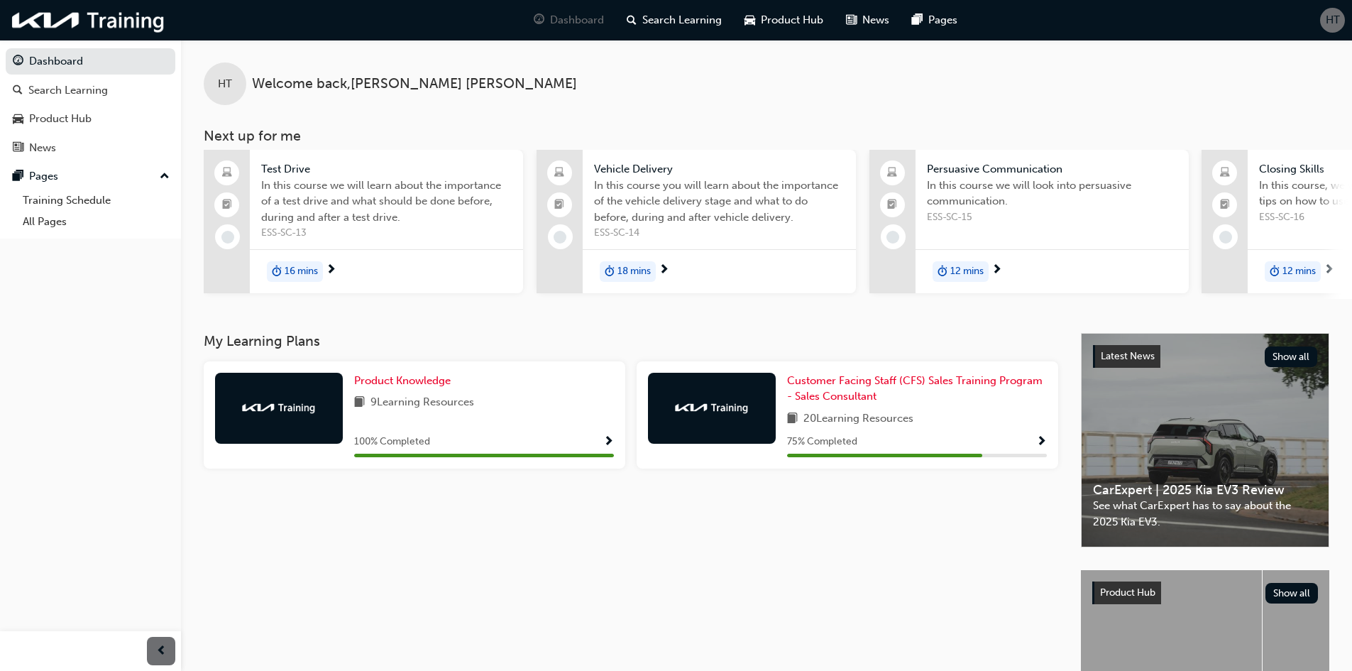
click at [1040, 442] on span "Show Progress" at bounding box center [1041, 442] width 11 height 13
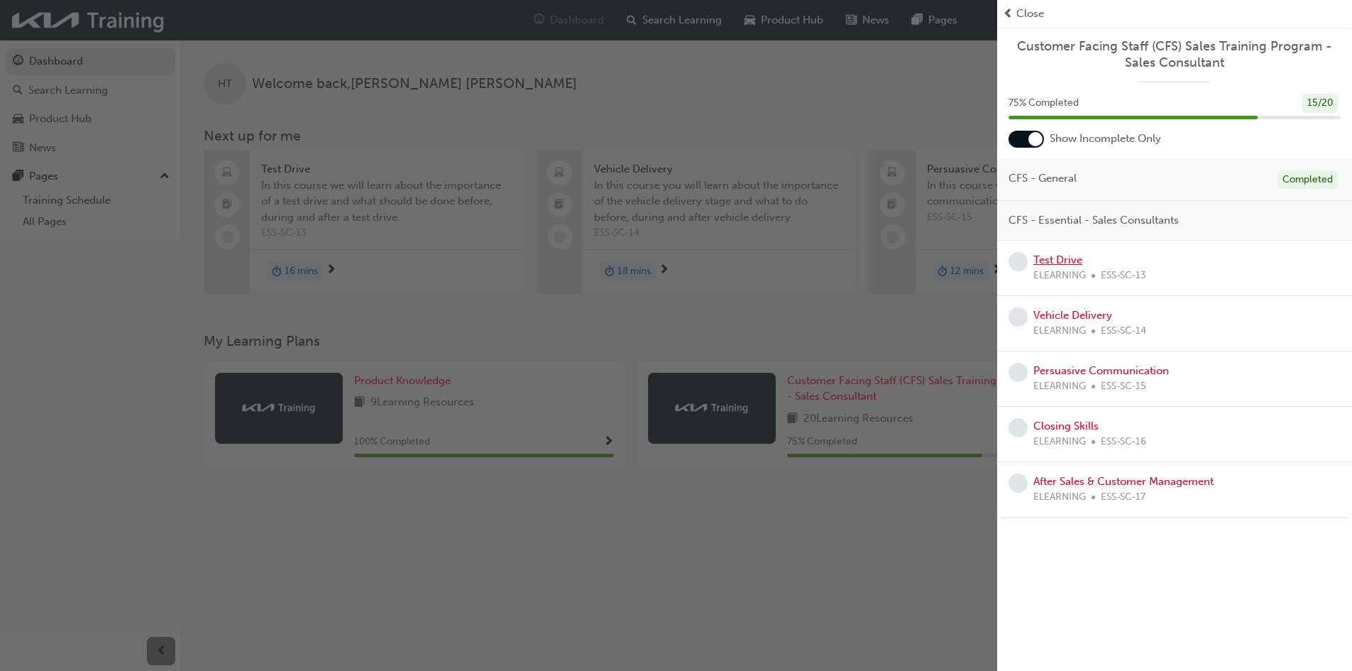
click at [1059, 260] on link "Test Drive" at bounding box center [1057, 259] width 49 height 13
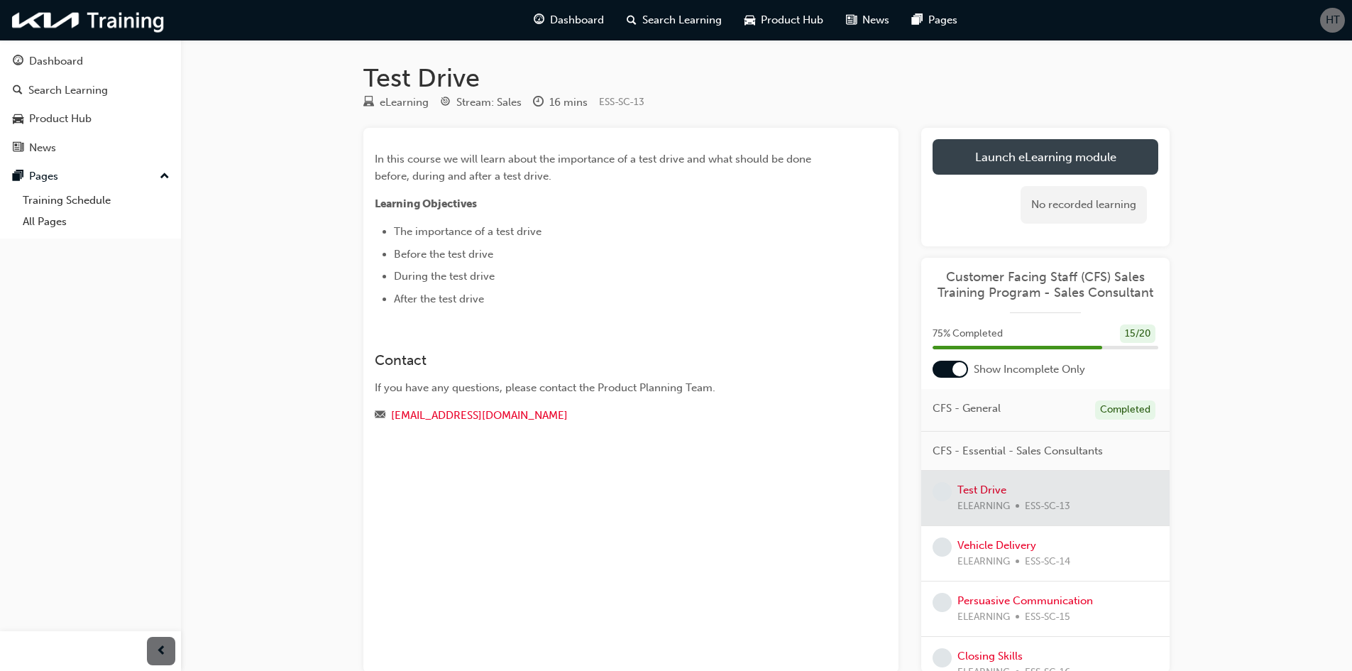
click at [1015, 153] on link "Launch eLearning module" at bounding box center [1045, 156] width 226 height 35
